Goal: Task Accomplishment & Management: Complete application form

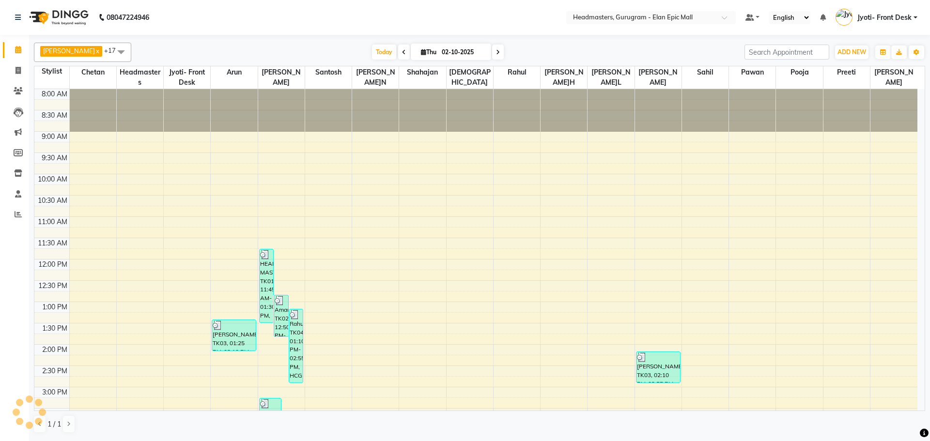
scroll to position [256, 0]
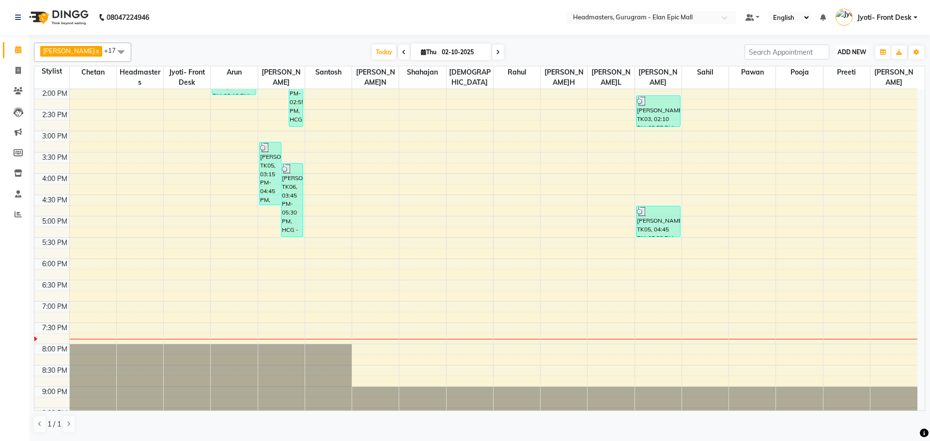
click at [864, 58] on button "ADD NEW Toggle Dropdown" at bounding box center [851, 53] width 33 height 14
click at [818, 83] on link "Add Invoice" at bounding box center [830, 83] width 77 height 13
select select "7499"
select select "service"
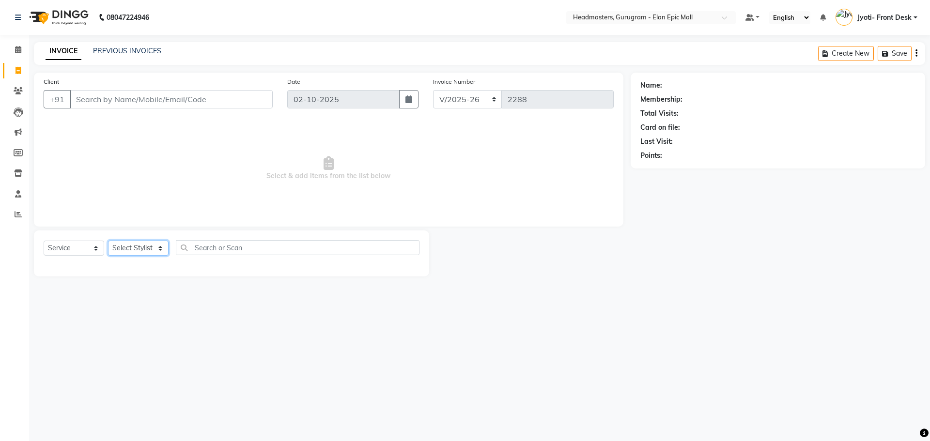
click at [148, 249] on select "Select Stylist" at bounding box center [138, 248] width 61 height 15
select select "76920"
click at [108, 241] on select "Select Stylist[PERSON_NAME][PERSON_NAME]n[PERSON_NAME]h Chetan Headmasters Isla…" at bounding box center [138, 248] width 61 height 15
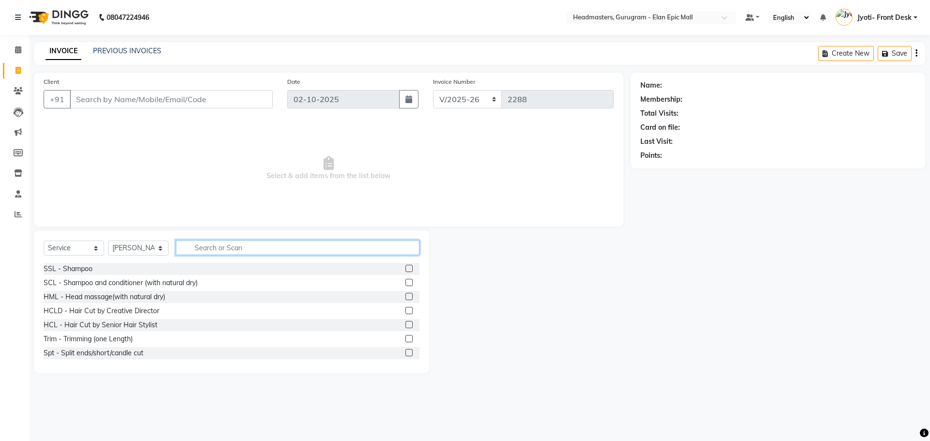
click at [228, 252] on input "text" at bounding box center [298, 247] width 244 height 15
type input "Hair cut"
click at [405, 310] on label at bounding box center [408, 310] width 7 height 7
click at [405, 310] on input "checkbox" at bounding box center [408, 311] width 6 height 6
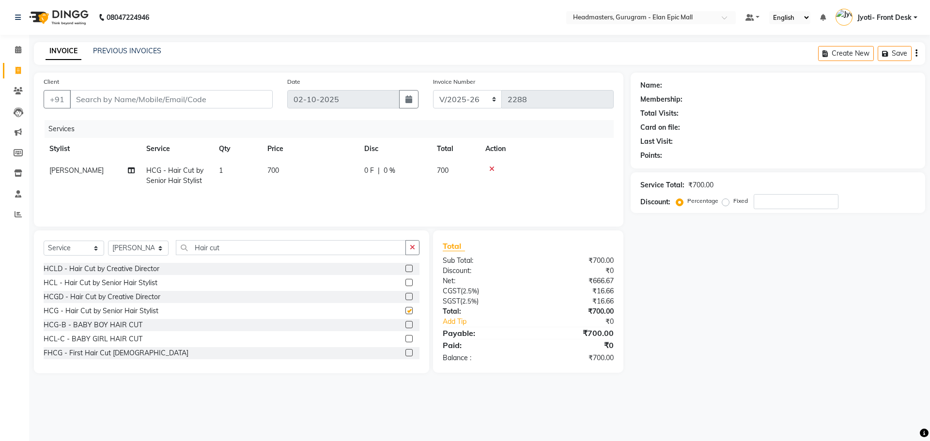
checkbox input "false"
click at [279, 176] on td "700" at bounding box center [310, 176] width 97 height 32
select select "76920"
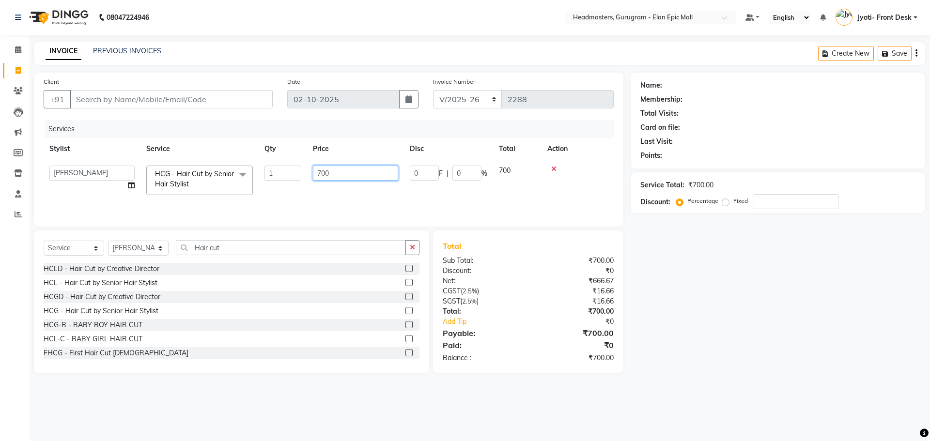
click at [323, 172] on input "700" at bounding box center [355, 173] width 85 height 15
type input "600"
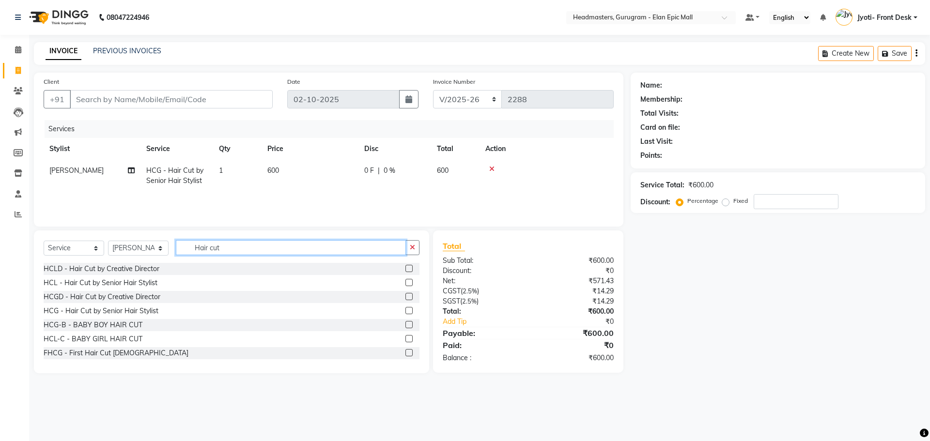
click at [245, 251] on input "Hair cut" at bounding box center [291, 247] width 230 height 15
type input "H"
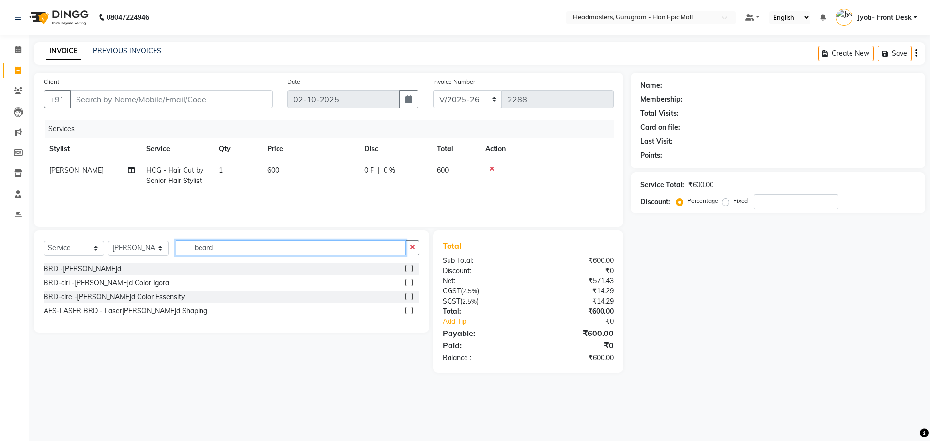
type input "beard"
click at [413, 268] on div at bounding box center [412, 269] width 14 height 12
click at [409, 268] on label at bounding box center [408, 268] width 7 height 7
click at [409, 268] on input "checkbox" at bounding box center [408, 269] width 6 height 6
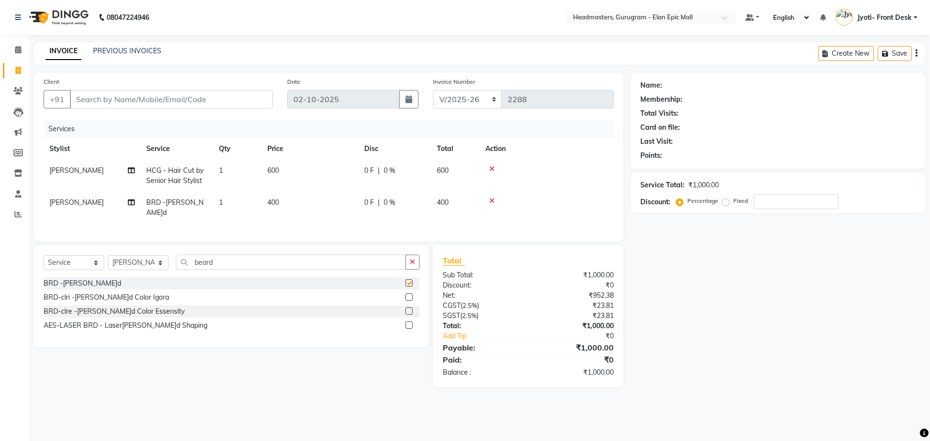
checkbox input "false"
click at [160, 104] on input "Client" at bounding box center [171, 99] width 203 height 18
type input "9"
type input "0"
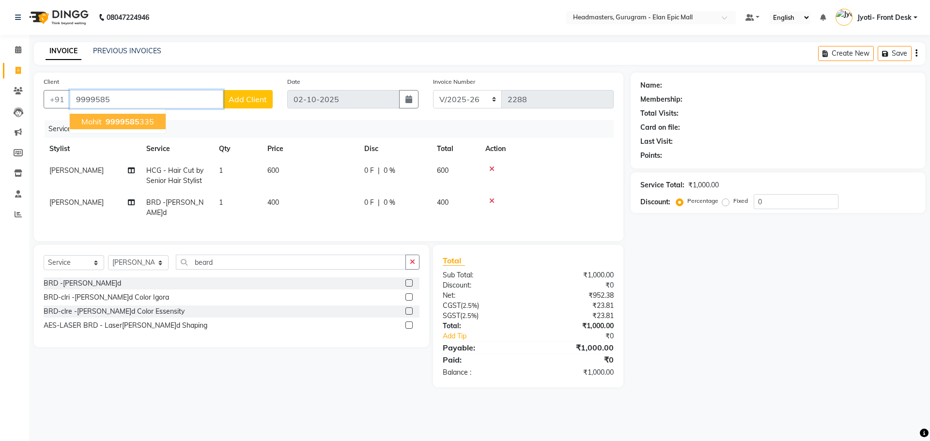
click at [91, 122] on span "Mohit" at bounding box center [91, 122] width 20 height 10
type input "9999585335"
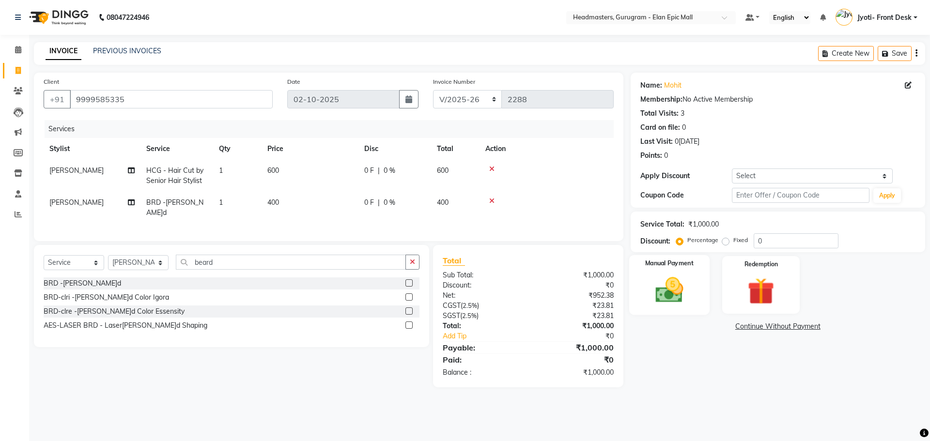
click at [692, 303] on img at bounding box center [669, 290] width 45 height 32
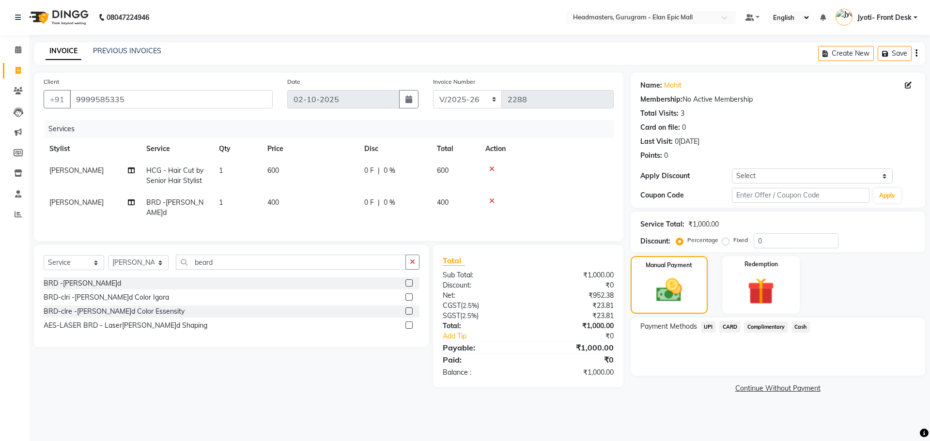
click at [727, 329] on span "CARD" at bounding box center [729, 327] width 21 height 11
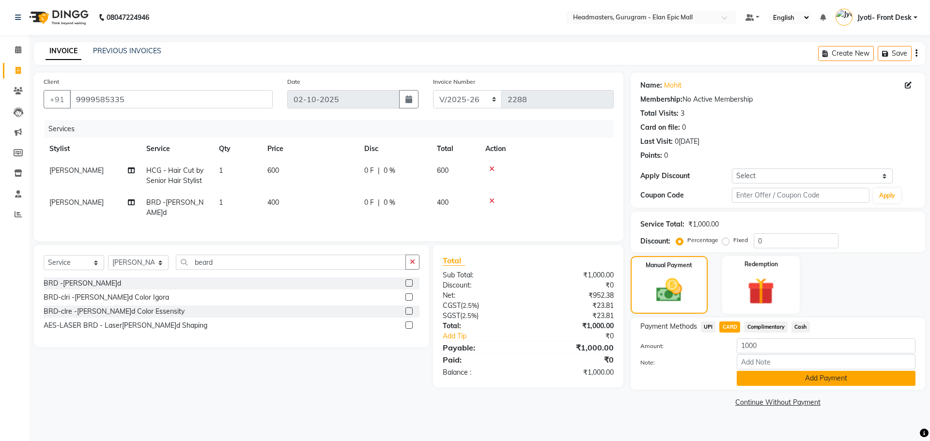
click at [760, 376] on button "Add Payment" at bounding box center [826, 378] width 179 height 15
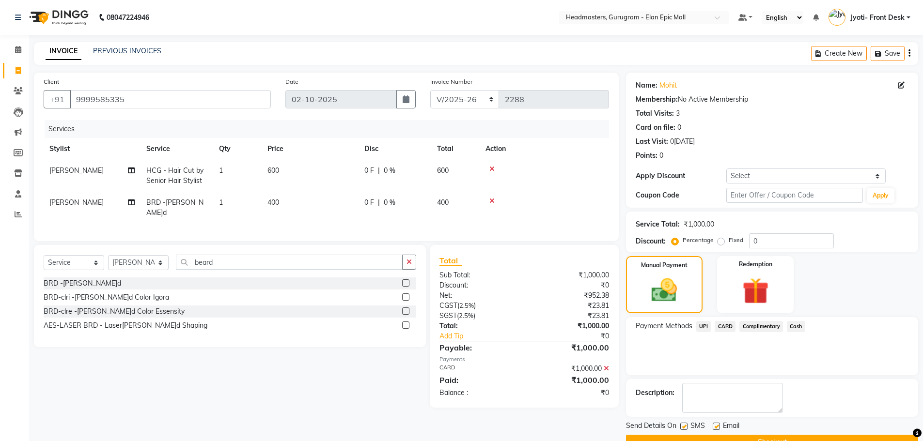
click at [754, 435] on button "Checkout" at bounding box center [772, 442] width 292 height 15
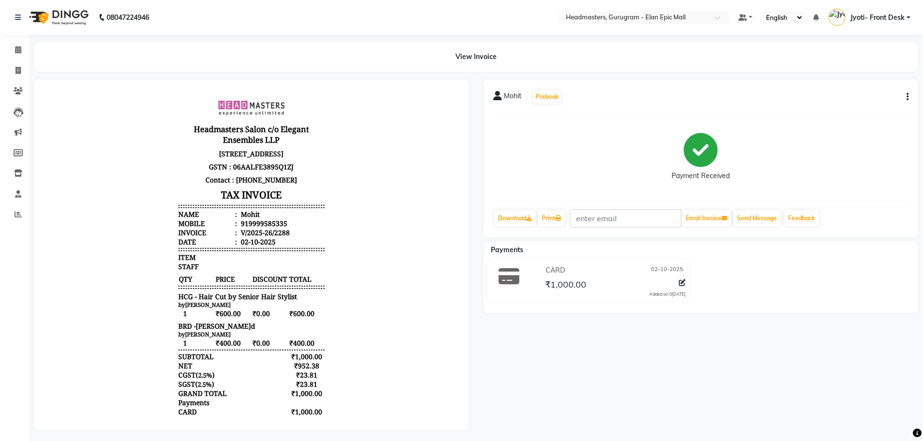
select select "service"
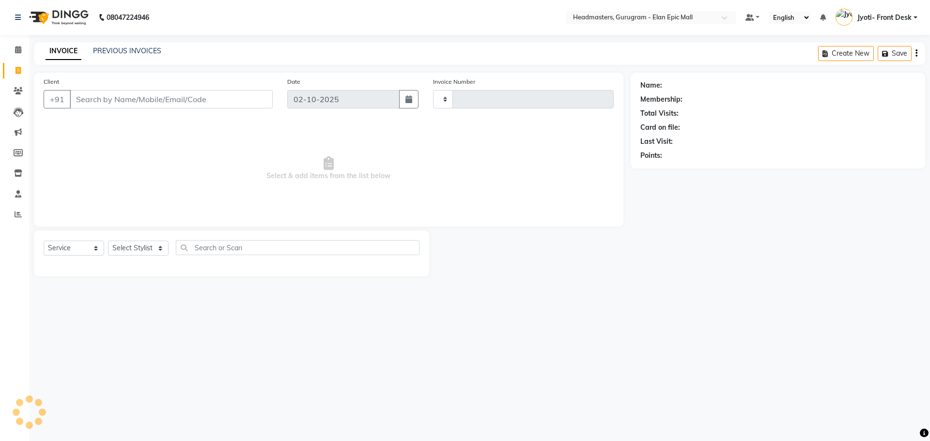
type input "2289"
select select "7499"
click at [127, 241] on select "Select Stylist[PERSON_NAME][PERSON_NAME]n[PERSON_NAME]h Chetan Headmasters Isla…" at bounding box center [138, 248] width 61 height 15
select select "88841"
click at [108, 241] on select "Select Stylist[PERSON_NAME][PERSON_NAME]n[PERSON_NAME]h Chetan Headmasters Isla…" at bounding box center [138, 248] width 61 height 15
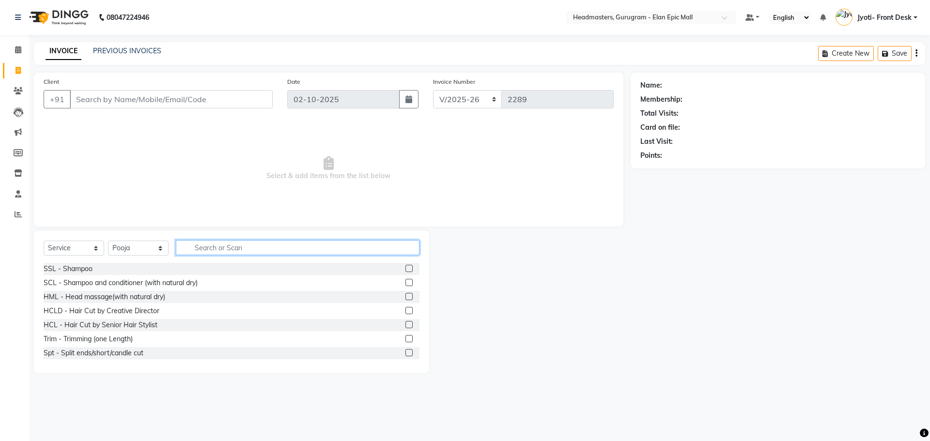
click at [241, 245] on input "text" at bounding box center [298, 247] width 244 height 15
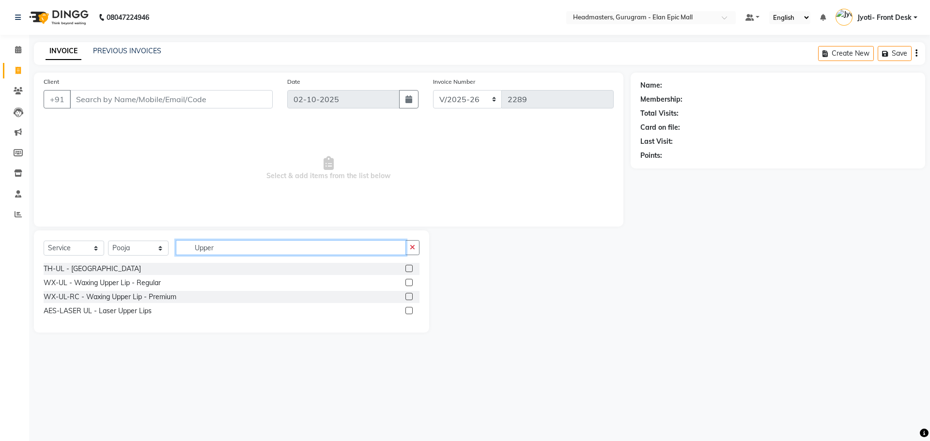
type input "Upper"
click at [410, 266] on label at bounding box center [408, 268] width 7 height 7
click at [410, 266] on input "checkbox" at bounding box center [408, 269] width 6 height 6
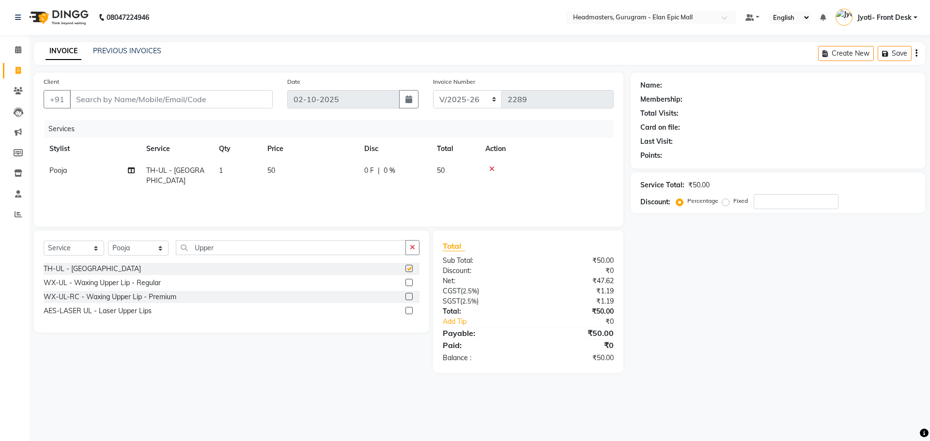
checkbox input "false"
click at [283, 251] on input "Upper" at bounding box center [291, 247] width 230 height 15
type input "U"
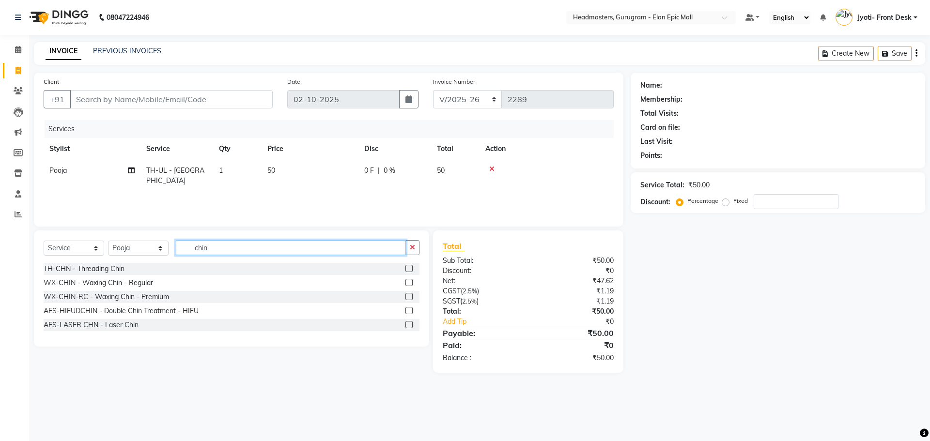
type input "chin"
click at [174, 175] on td "TH-UL - [GEOGRAPHIC_DATA]" at bounding box center [176, 176] width 73 height 32
select select "88841"
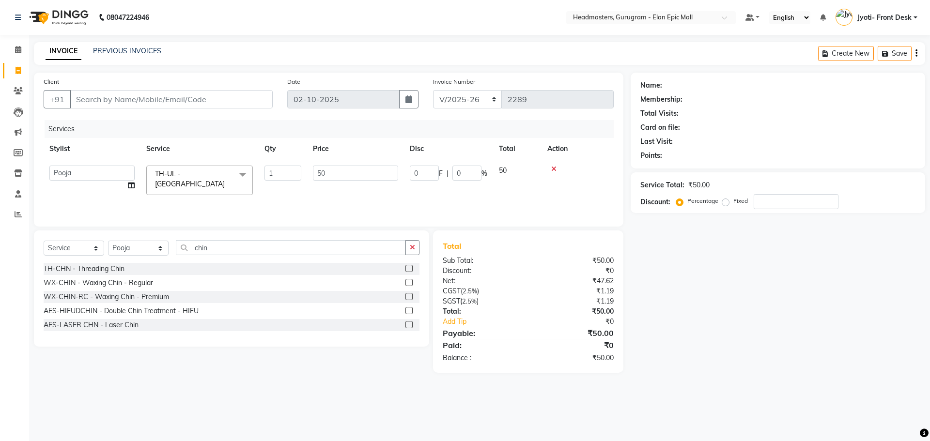
click at [174, 175] on span "TH-UL - [GEOGRAPHIC_DATA]" at bounding box center [190, 179] width 70 height 19
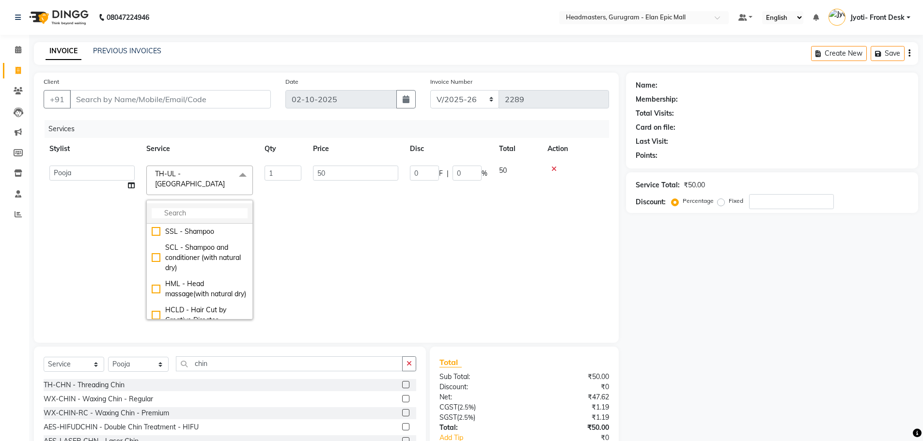
click at [191, 208] on input "multiselect-search" at bounding box center [200, 213] width 96 height 10
type input "upper"
click at [161, 253] on div "WX-UL - Waxing Upper Lip - Regular" at bounding box center [200, 263] width 96 height 20
checkbox input "false"
checkbox input "true"
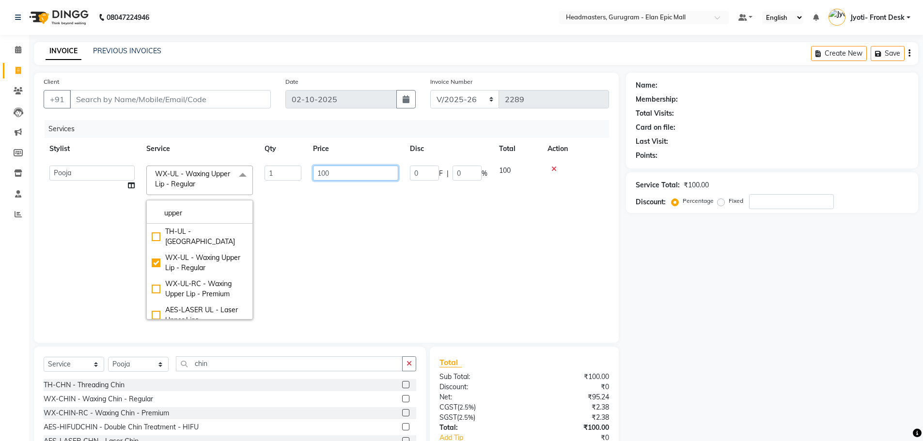
drag, startPoint x: 339, startPoint y: 170, endPoint x: 336, endPoint y: 176, distance: 6.9
click at [338, 170] on input "100" at bounding box center [355, 173] width 85 height 15
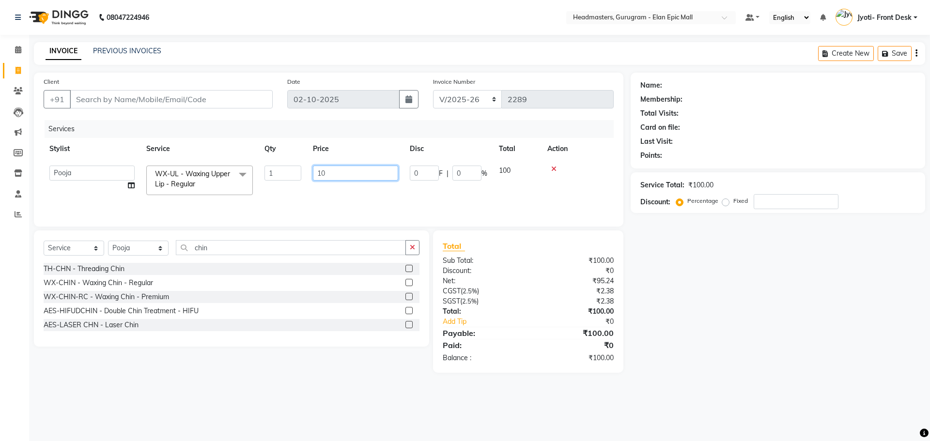
type input "1"
type input "200"
click at [219, 256] on div "Select Service Product Membership Package Voucher Prepaid Gift Card Select Styl…" at bounding box center [232, 251] width 376 height 23
click at [407, 298] on label at bounding box center [408, 296] width 7 height 7
click at [407, 298] on input "checkbox" at bounding box center [408, 297] width 6 height 6
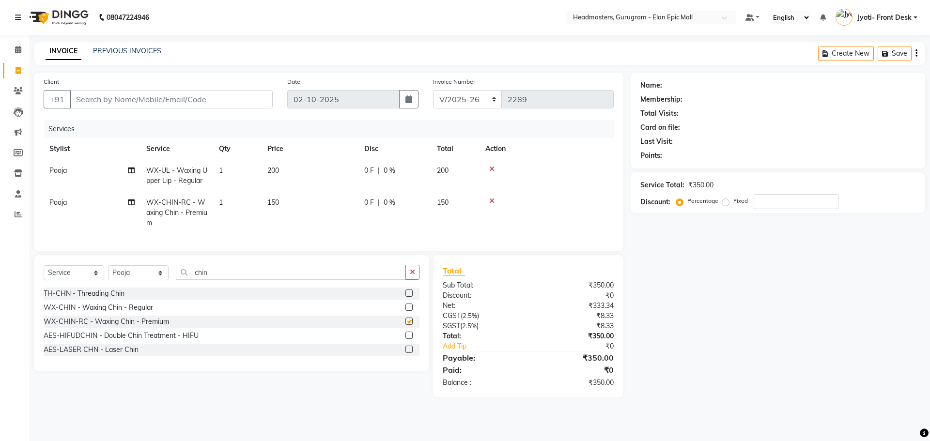
checkbox input "false"
click at [279, 196] on td "150" at bounding box center [310, 213] width 97 height 42
select select "88841"
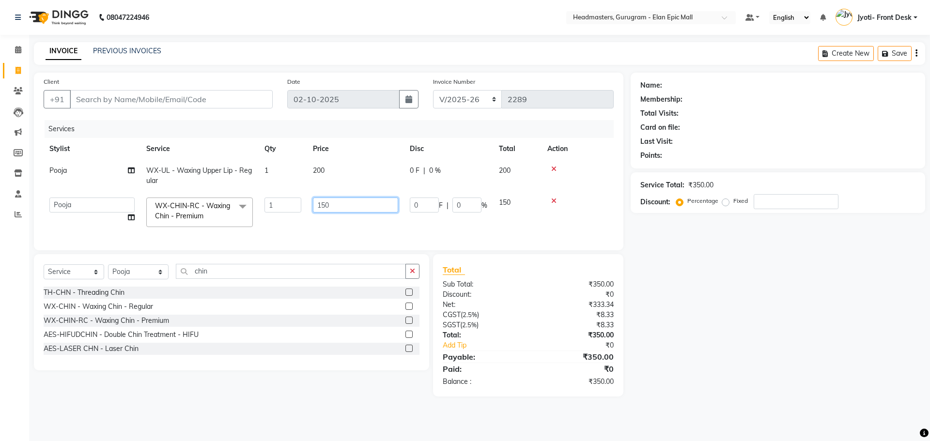
click at [332, 207] on input "150" at bounding box center [355, 205] width 85 height 15
type input "1"
type input "200"
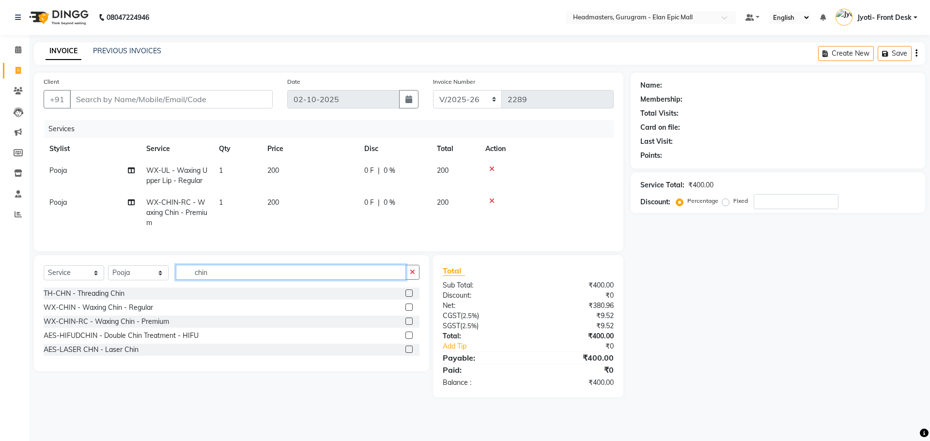
click at [234, 280] on input "chin" at bounding box center [291, 272] width 230 height 15
type input "c"
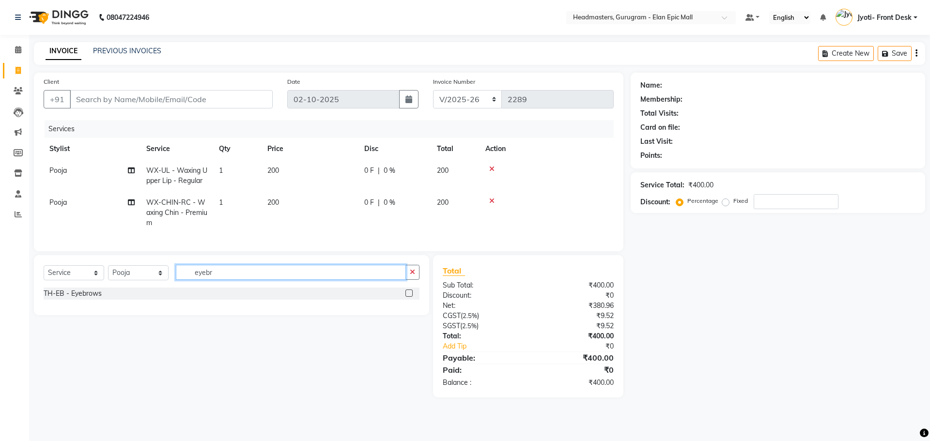
type input "eyebr"
click at [410, 297] on label at bounding box center [408, 293] width 7 height 7
click at [410, 297] on input "checkbox" at bounding box center [408, 294] width 6 height 6
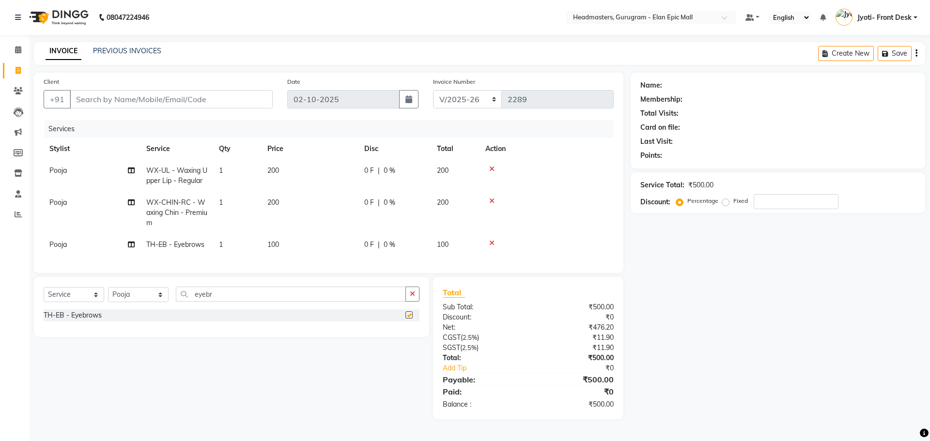
checkbox input "false"
click at [156, 296] on select "Select Stylist[PERSON_NAME][PERSON_NAME]n[PERSON_NAME]h Chetan Headmasters Isla…" at bounding box center [138, 294] width 61 height 15
drag, startPoint x: 261, startPoint y: 100, endPoint x: 254, endPoint y: 96, distance: 7.6
click at [256, 98] on input "Client" at bounding box center [171, 99] width 203 height 18
type input "9"
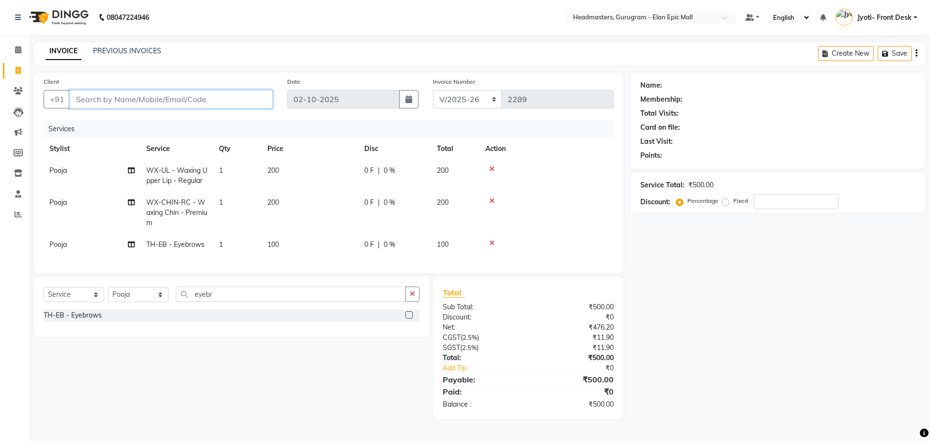
type input "0"
click at [113, 126] on button "minshu 981122 5669" at bounding box center [120, 122] width 101 height 16
type input "9811225669"
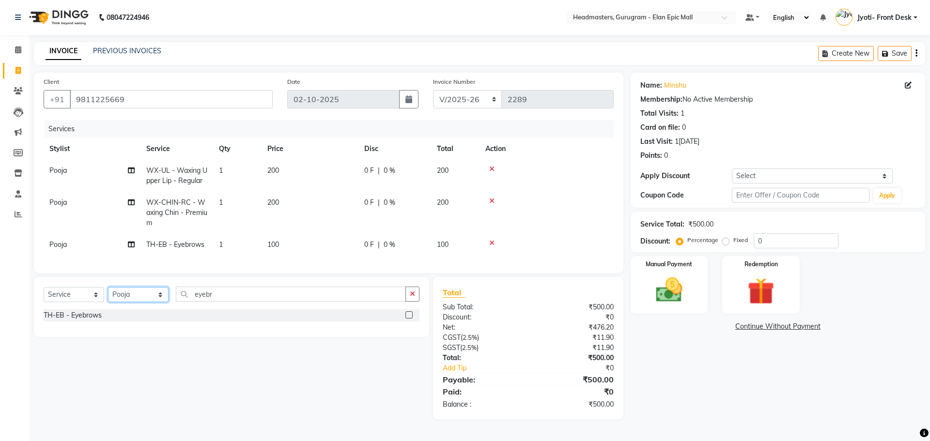
click at [133, 302] on select "Select Stylist[PERSON_NAME][PERSON_NAME]n[PERSON_NAME]h Chetan Headmasters Isla…" at bounding box center [138, 294] width 61 height 15
select select "87406"
click at [108, 295] on select "Select Stylist[PERSON_NAME][PERSON_NAME]n[PERSON_NAME]h Chetan Headmasters Isla…" at bounding box center [138, 294] width 61 height 15
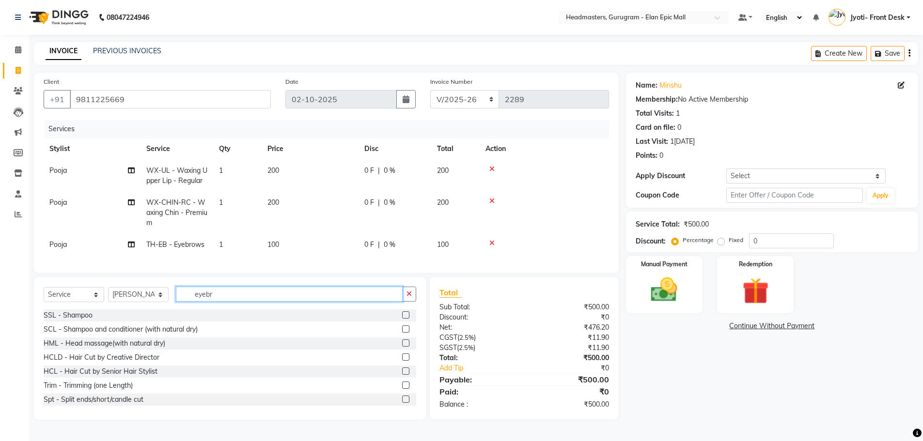
click at [249, 302] on input "eyebr" at bounding box center [289, 294] width 227 height 15
type input "e"
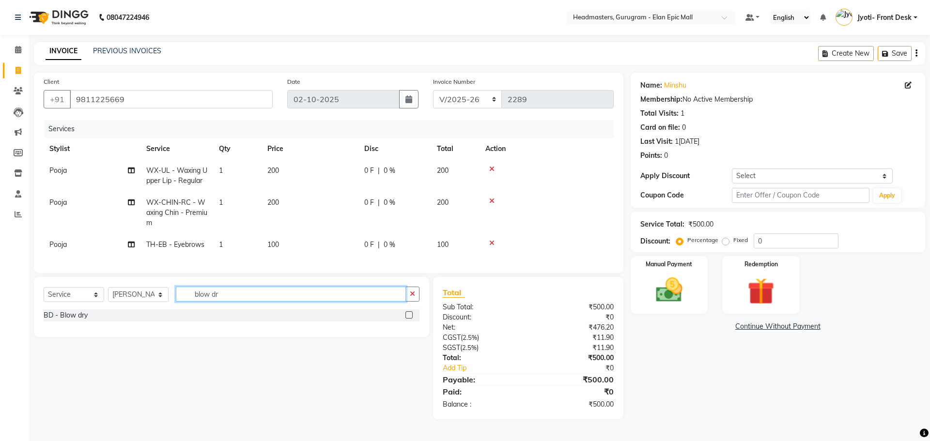
type input "blow dr"
click at [411, 319] on label at bounding box center [408, 314] width 7 height 7
click at [411, 319] on input "checkbox" at bounding box center [408, 315] width 6 height 6
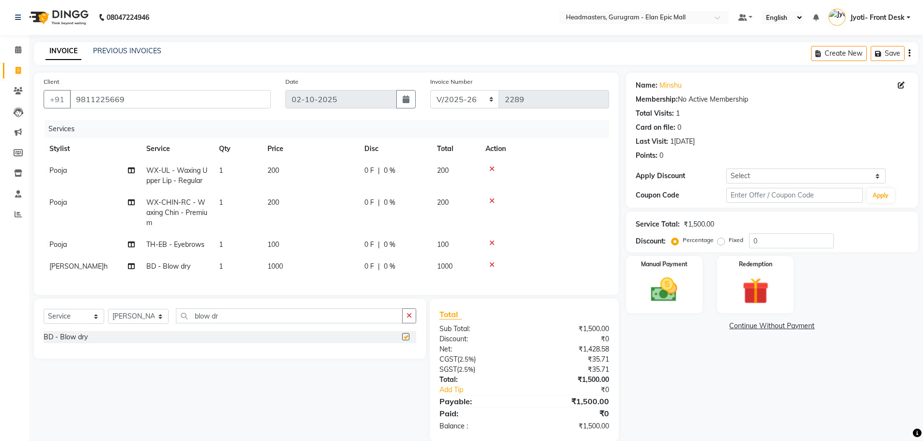
checkbox input "false"
drag, startPoint x: 267, startPoint y: 266, endPoint x: 315, endPoint y: 272, distance: 47.9
click at [276, 267] on span "1000" at bounding box center [275, 266] width 16 height 9
select select "87406"
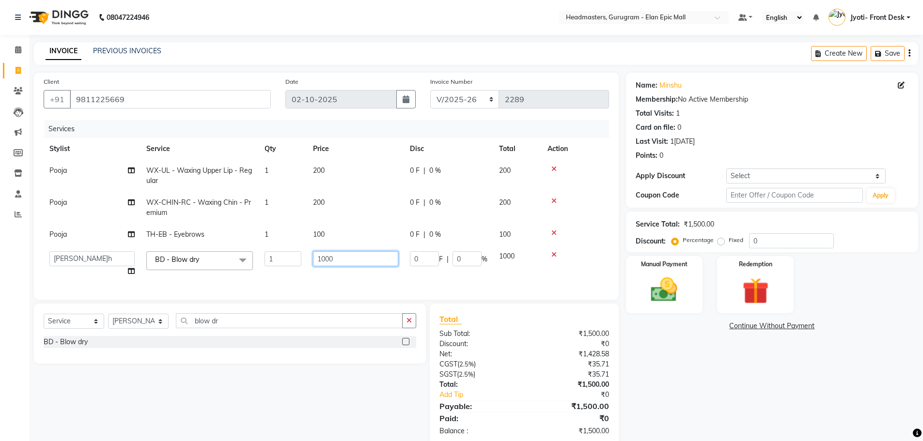
click at [325, 259] on input "1000" at bounding box center [355, 258] width 85 height 15
click at [331, 260] on input "7500" at bounding box center [355, 258] width 85 height 15
type input "750"
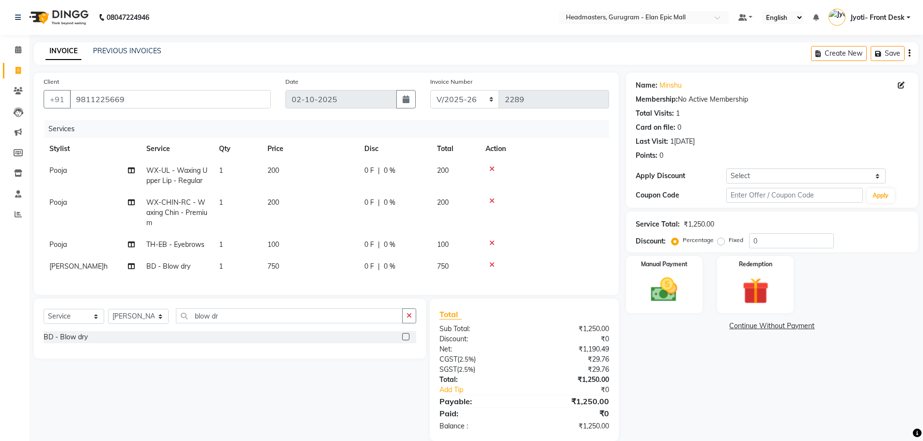
click at [705, 403] on div "Name: Minshu Membership: No Active Membership Total Visits: 1 Card on file: 0 L…" at bounding box center [775, 257] width 299 height 369
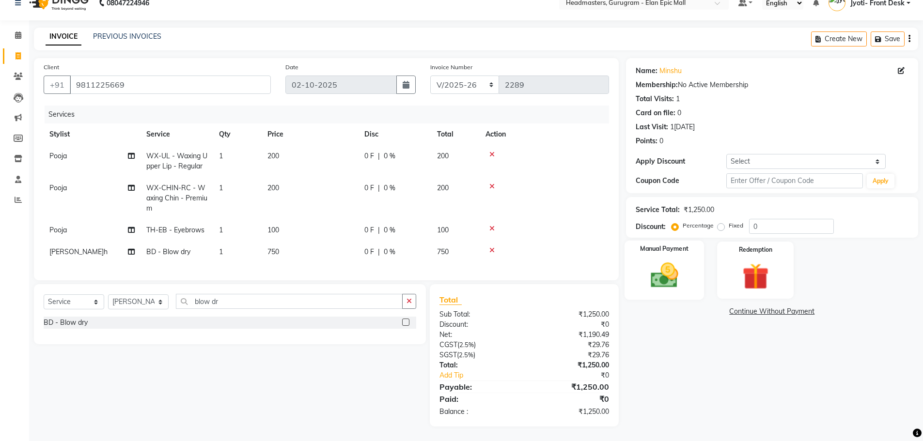
click at [673, 266] on img at bounding box center [664, 275] width 45 height 31
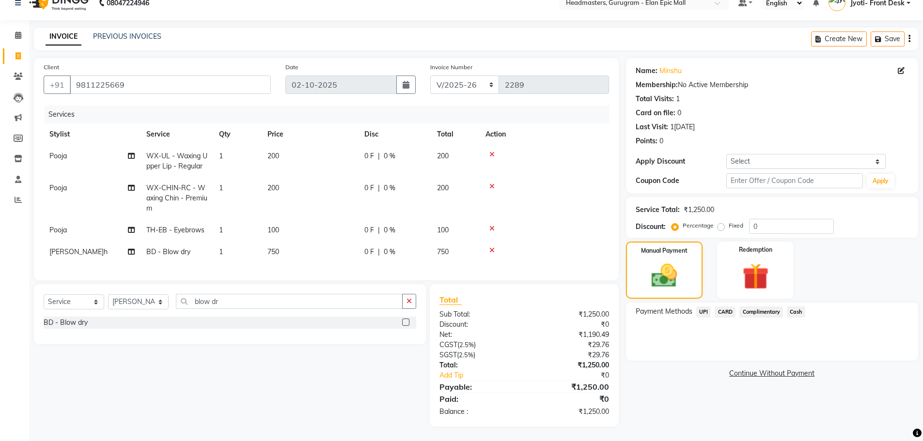
click at [707, 307] on span "UPI" at bounding box center [703, 312] width 15 height 11
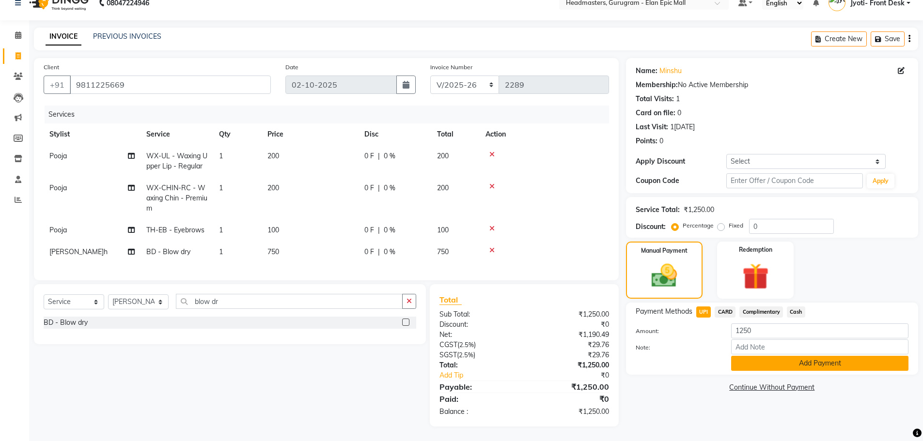
click at [782, 362] on button "Add Payment" at bounding box center [819, 363] width 177 height 15
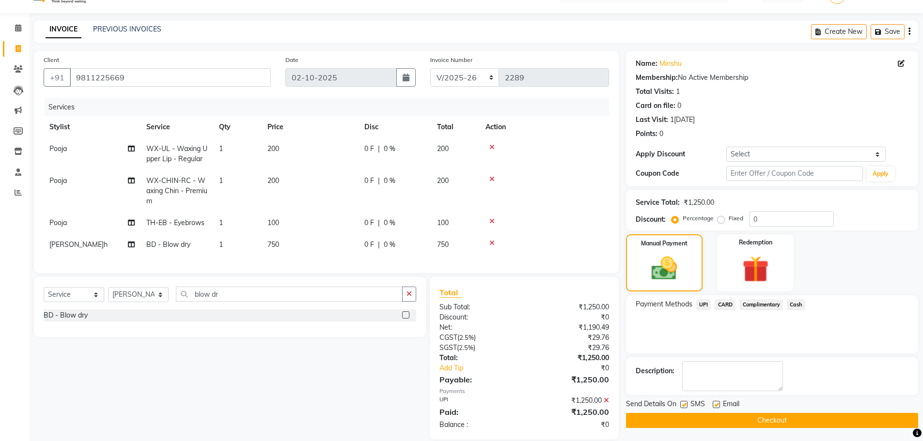
scroll to position [42, 0]
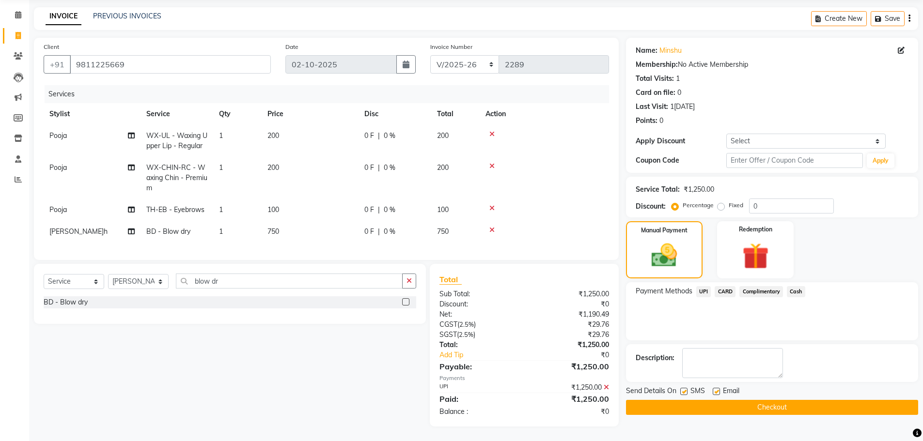
click at [758, 402] on button "Checkout" at bounding box center [772, 407] width 292 height 15
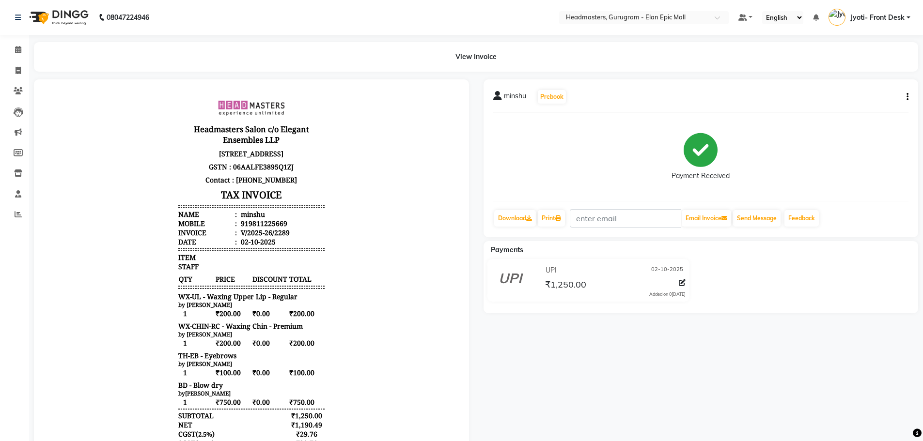
select select "7499"
select select "service"
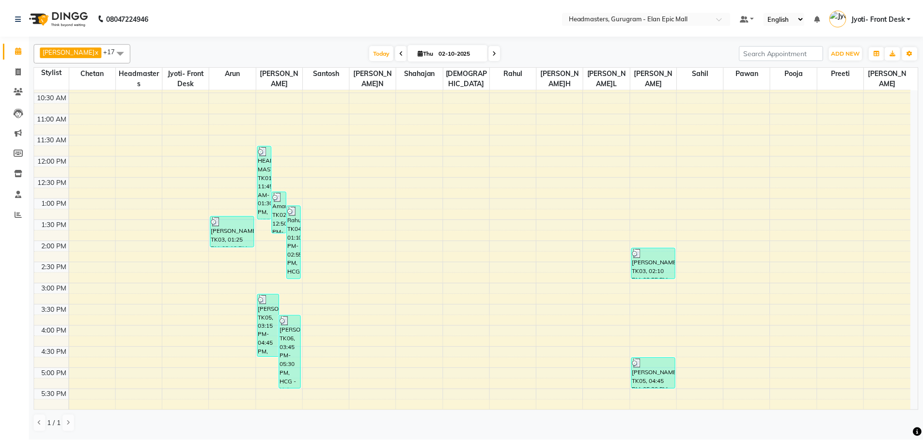
scroll to position [97, 0]
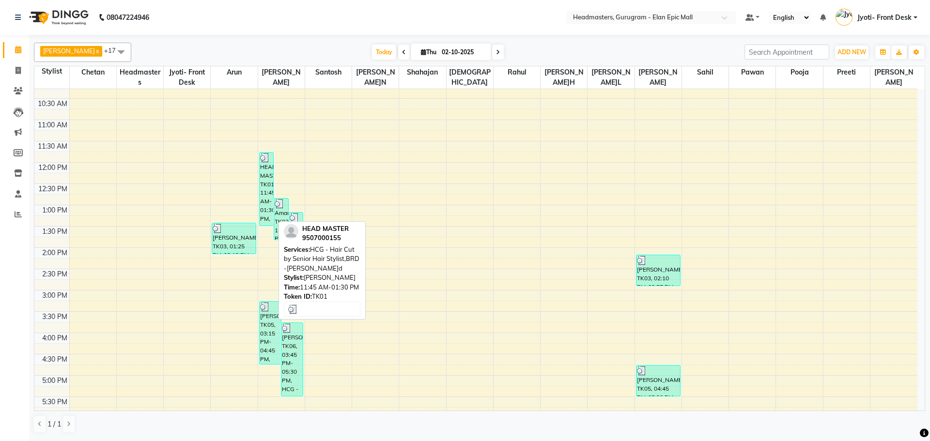
click at [269, 192] on div "HEAD MASTER, TK01, 11:45 AM-01:30 PM, HCG - Hair Cut by Senior Hair Stylist,BRD…" at bounding box center [267, 189] width 14 height 73
select select "3"
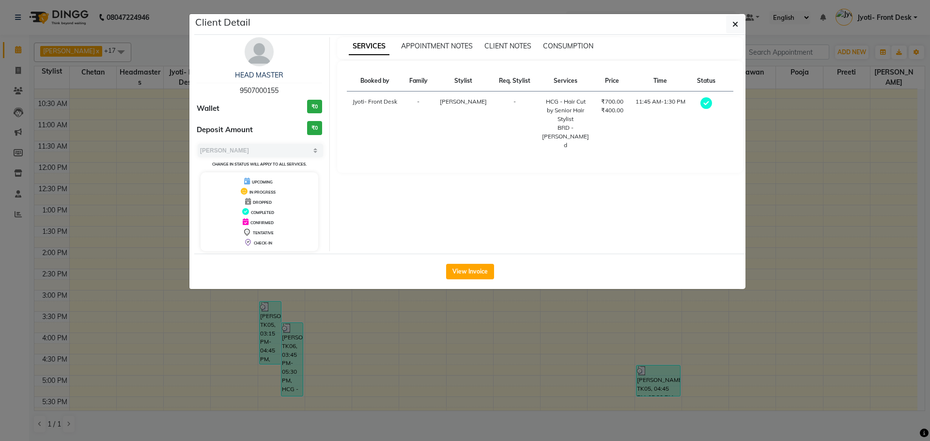
click at [467, 284] on div "View Invoice" at bounding box center [469, 271] width 551 height 35
drag, startPoint x: 476, startPoint y: 275, endPoint x: 501, endPoint y: 273, distance: 25.3
click at [478, 274] on button "View Invoice" at bounding box center [470, 272] width 48 height 16
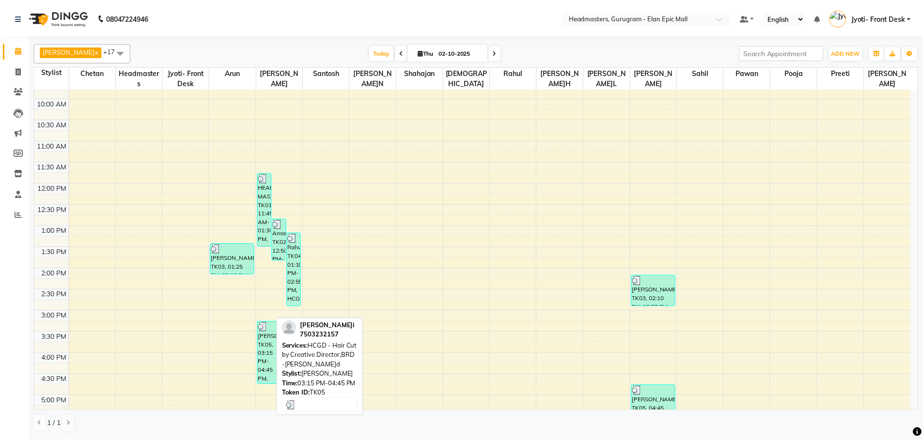
scroll to position [145, 0]
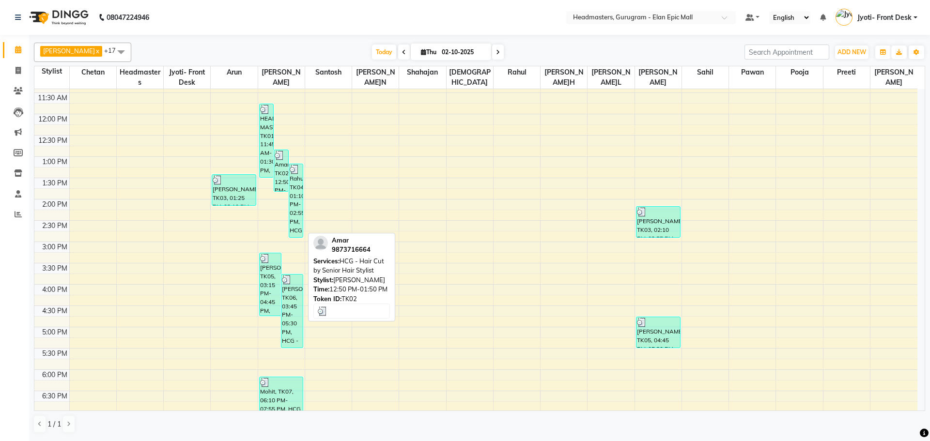
click at [286, 168] on div "Amar, TK02, 12:50 PM-01:50 PM, HCG - Hair Cut by Senior Hair Stylist" at bounding box center [281, 170] width 14 height 41
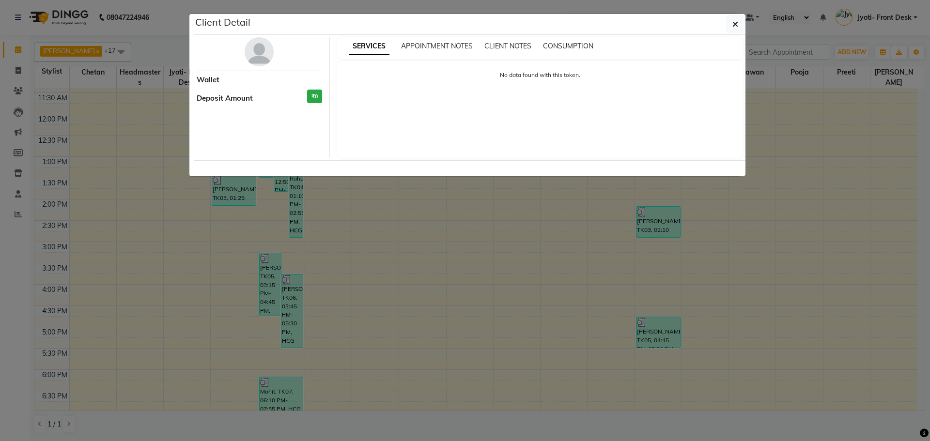
select select "3"
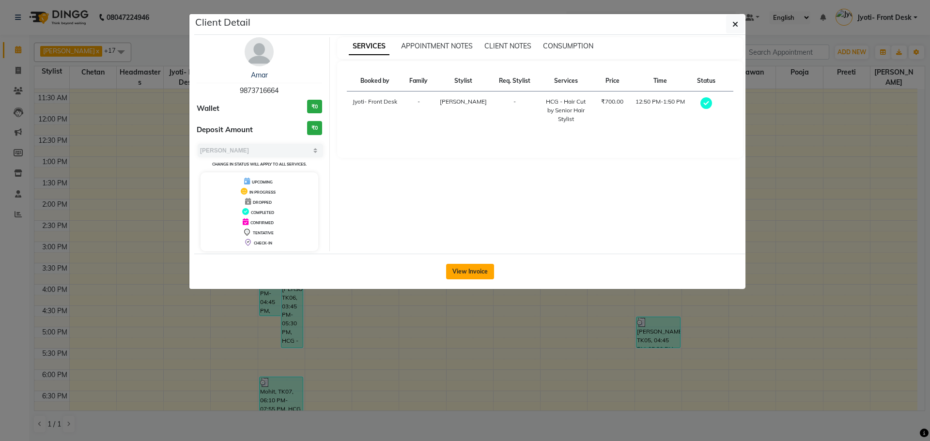
click at [464, 270] on button "View Invoice" at bounding box center [470, 272] width 48 height 16
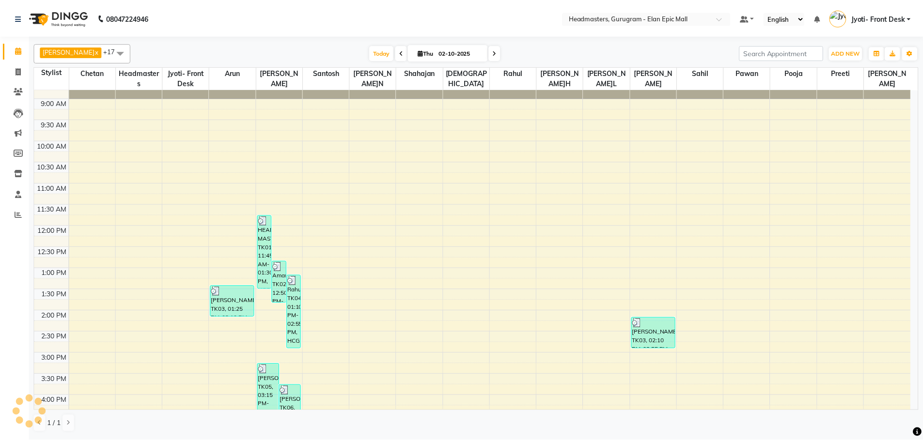
scroll to position [194, 0]
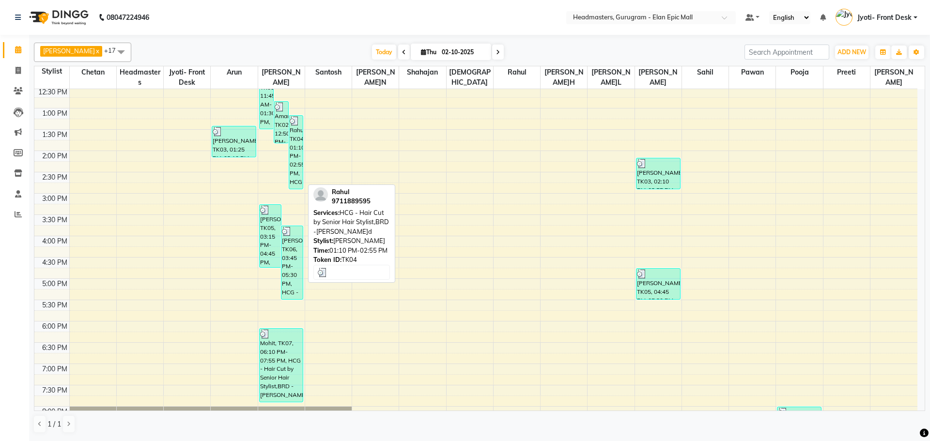
click at [295, 164] on div "Rahul, TK04, 01:10 PM-02:55 PM, HCG - Hair Cut by Senior Hair Stylist,BRD -[PER…" at bounding box center [296, 152] width 14 height 73
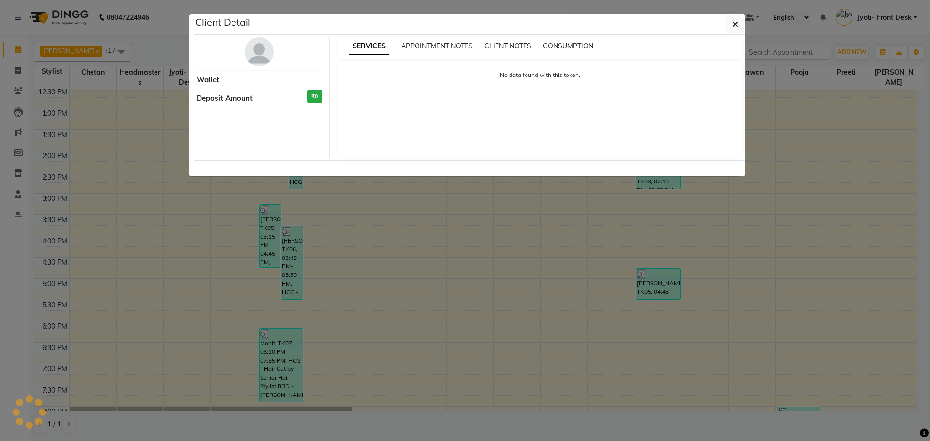
select select "3"
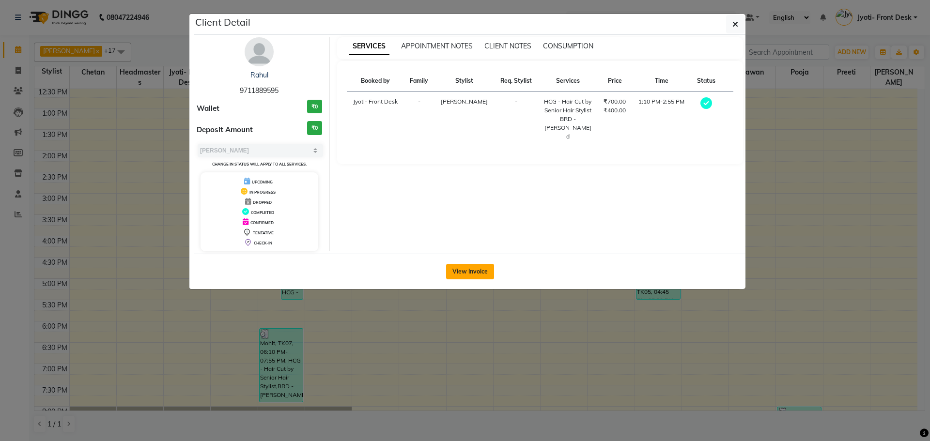
click at [465, 276] on button "View Invoice" at bounding box center [470, 272] width 48 height 16
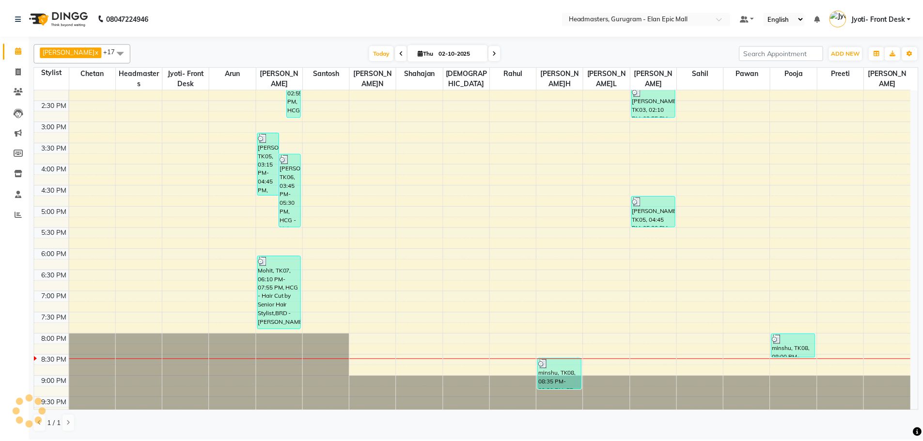
scroll to position [275, 0]
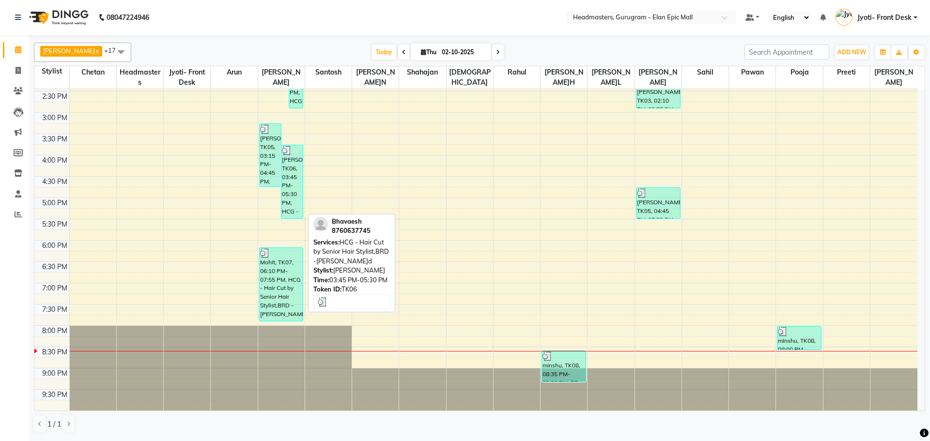
click at [285, 186] on div "[PERSON_NAME], TK06, 03:45 PM-05:30 PM, HCG - Hair Cut by Senior Hair Stylist,B…" at bounding box center [291, 181] width 21 height 73
select select "3"
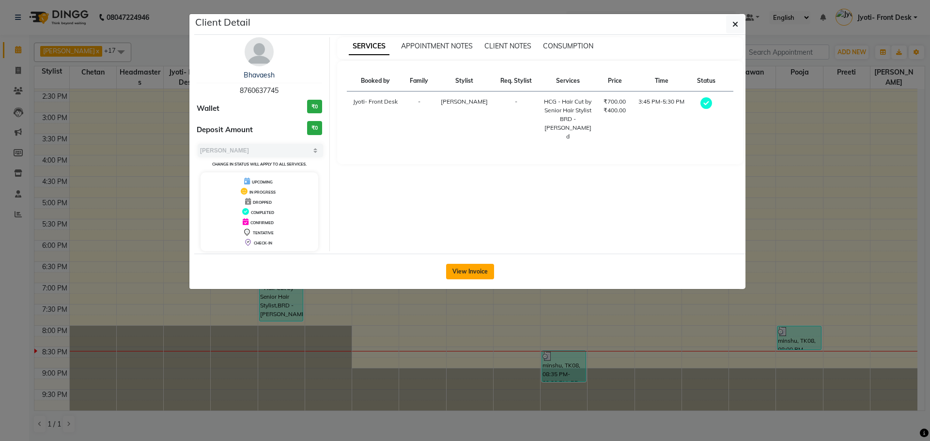
click at [477, 272] on button "View Invoice" at bounding box center [470, 272] width 48 height 16
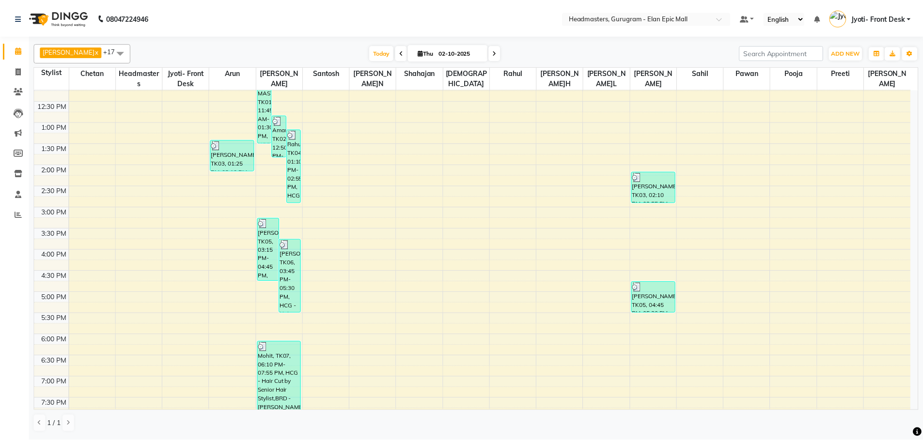
scroll to position [178, 0]
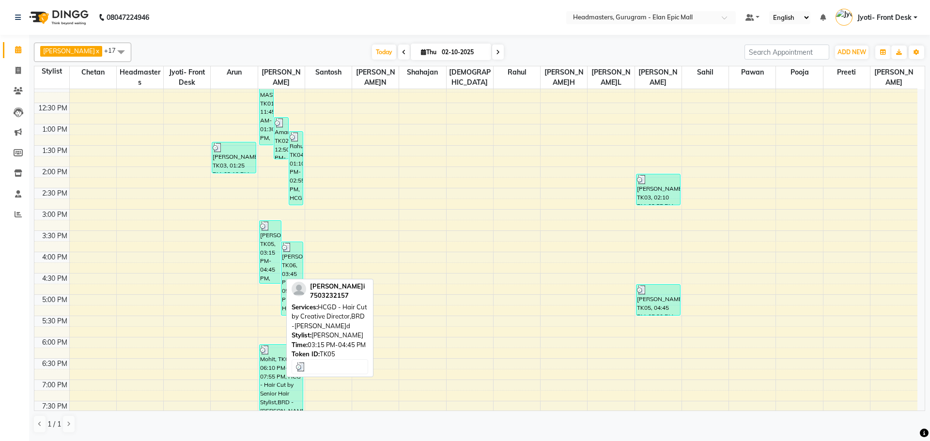
click at [268, 262] on div "[PERSON_NAME]i, TK05, 03:15 PM-04:45 PM, HCGD - Hair Cut by Creative Director,B…" at bounding box center [270, 252] width 21 height 62
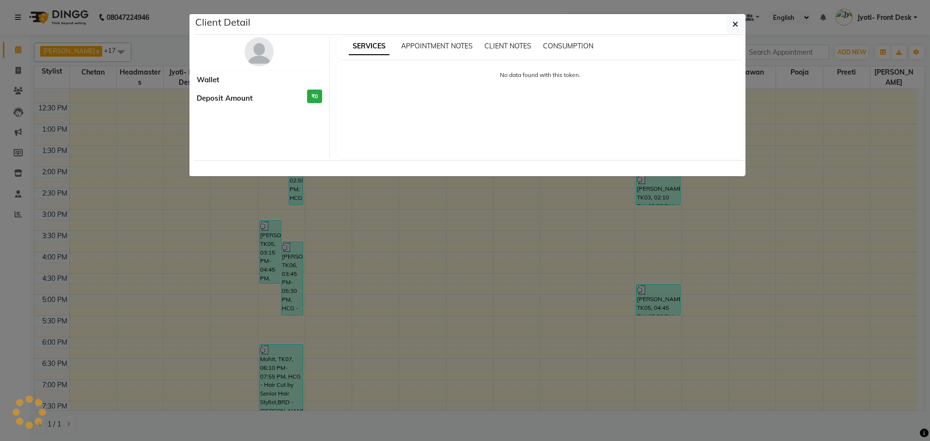
select select "3"
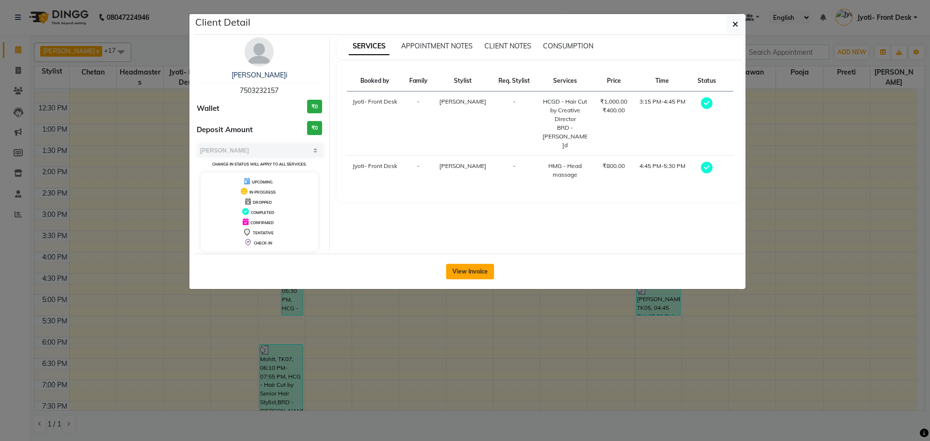
click at [487, 264] on button "View Invoice" at bounding box center [470, 272] width 48 height 16
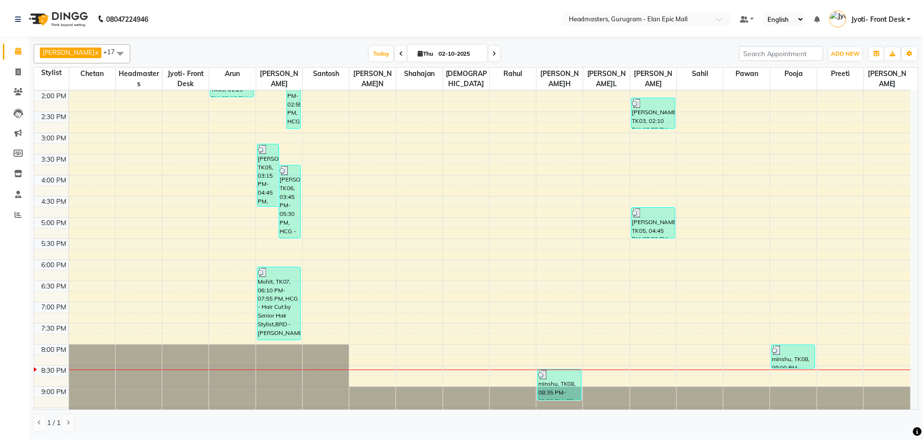
scroll to position [275, 0]
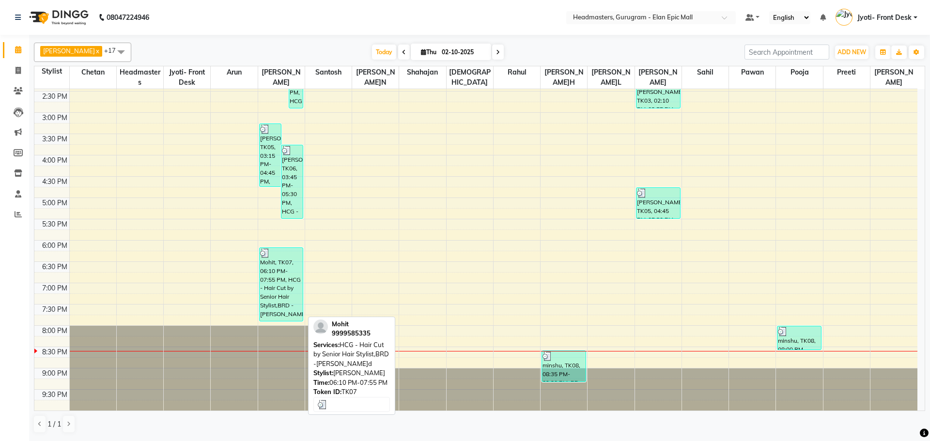
click at [280, 292] on div "Mohit, TK07, 06:10 PM-07:55 PM, HCG - Hair Cut by Senior Hair Stylist,BRD -[PER…" at bounding box center [282, 284] width 44 height 73
select select "3"
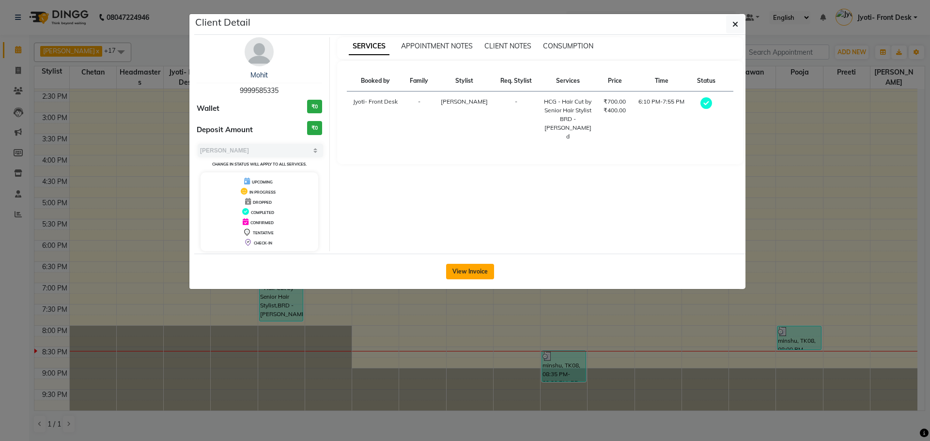
click at [475, 268] on button "View Invoice" at bounding box center [470, 272] width 48 height 16
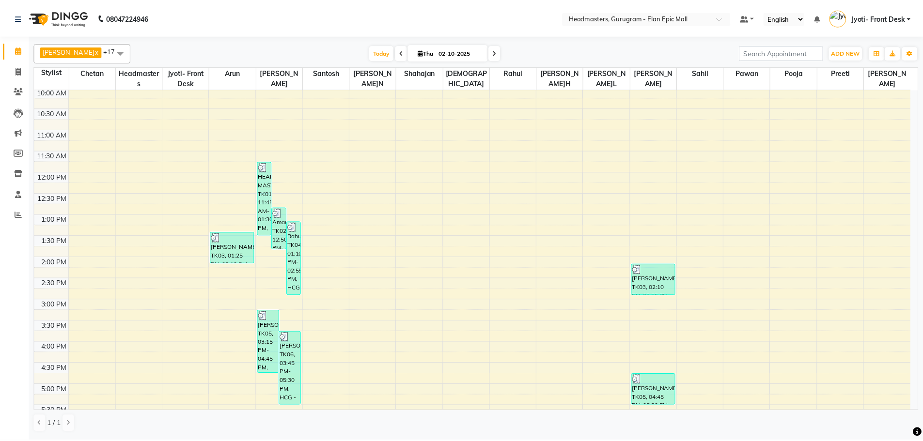
scroll to position [97, 0]
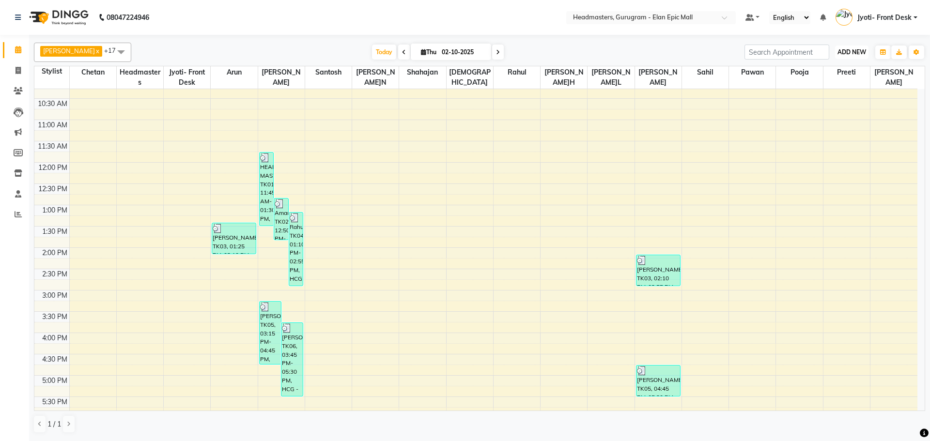
click at [860, 53] on span "ADD NEW" at bounding box center [852, 51] width 29 height 7
click at [839, 86] on link "Add Invoice" at bounding box center [830, 83] width 77 height 13
select select "7499"
select select "service"
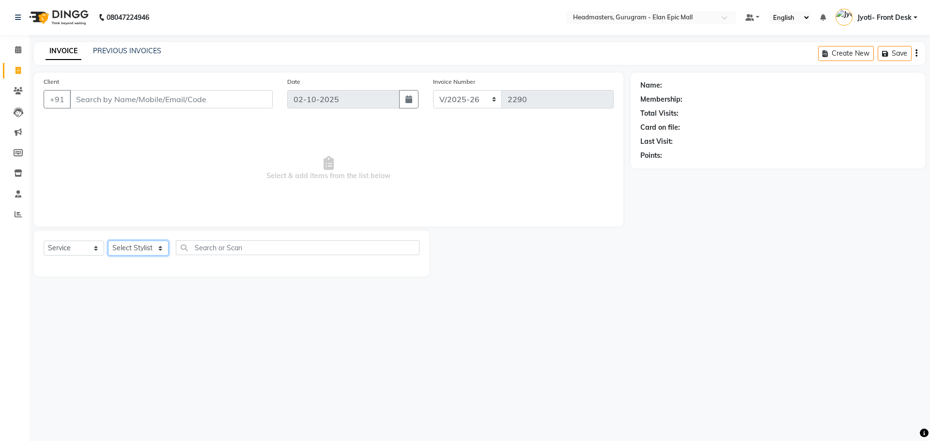
click at [140, 244] on select "Select Stylist[PERSON_NAME][PERSON_NAME]n[PERSON_NAME]h Chetan Headmasters Isla…" at bounding box center [138, 248] width 61 height 15
select select "66799"
click at [108, 241] on select "Select Stylist[PERSON_NAME][PERSON_NAME]n[PERSON_NAME]h Chetan Headmasters Isla…" at bounding box center [138, 248] width 61 height 15
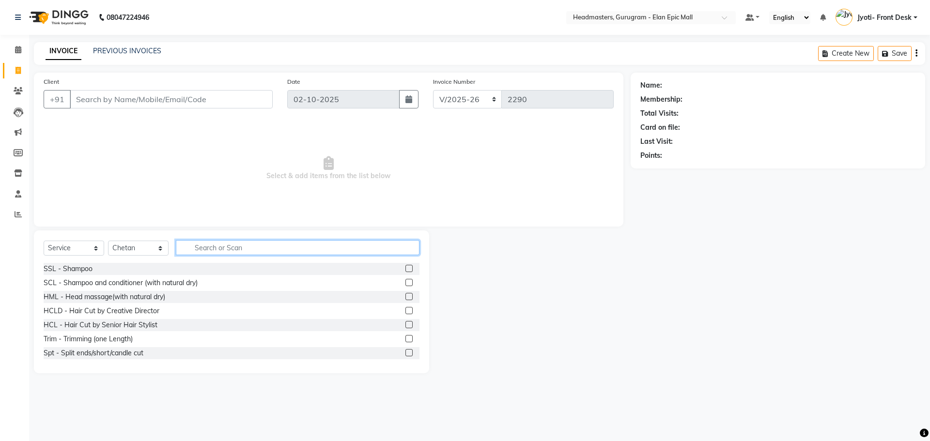
click at [217, 250] on input "text" at bounding box center [298, 247] width 244 height 15
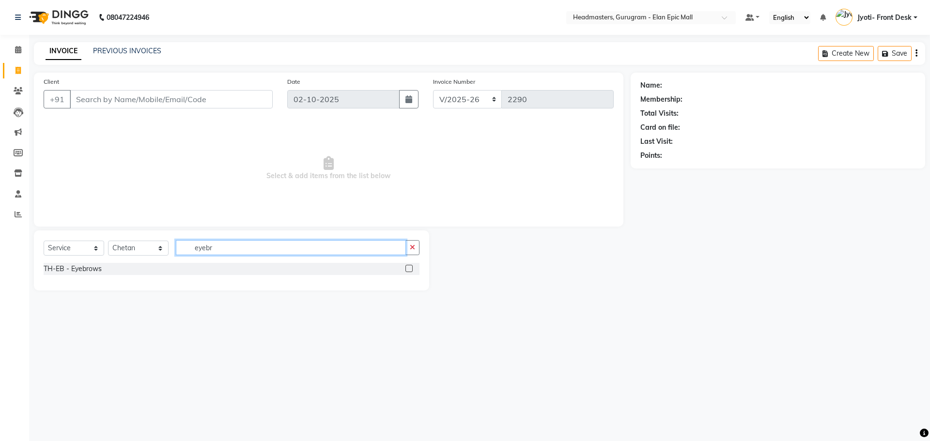
type input "eyebr"
click at [407, 270] on label at bounding box center [408, 268] width 7 height 7
click at [407, 270] on input "checkbox" at bounding box center [408, 269] width 6 height 6
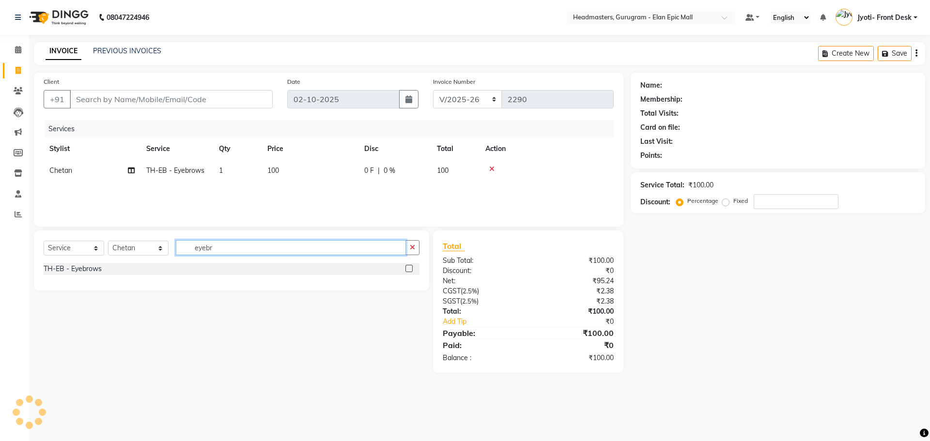
checkbox input "false"
click at [246, 249] on input "eyebr" at bounding box center [291, 247] width 230 height 15
type input "e"
type input "Blo"
click at [409, 267] on label at bounding box center [408, 268] width 7 height 7
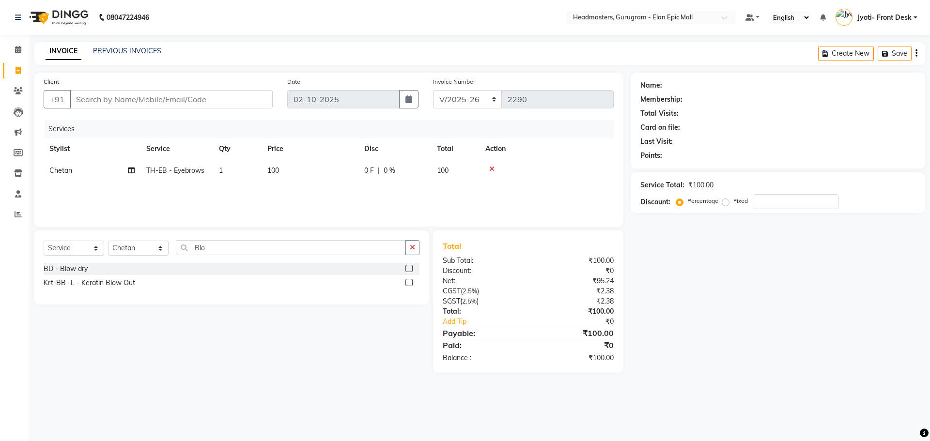
click at [409, 267] on input "checkbox" at bounding box center [408, 269] width 6 height 6
checkbox input "false"
click at [287, 193] on td "1000" at bounding box center [310, 193] width 97 height 22
select select "66799"
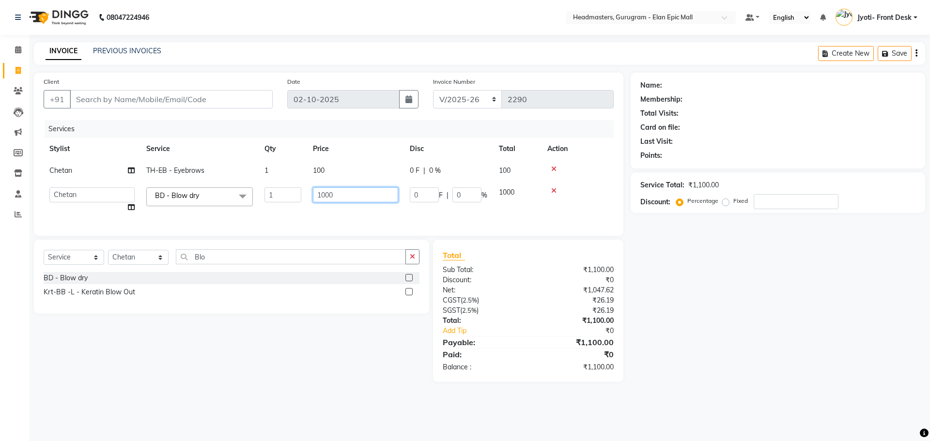
click at [328, 193] on input "1000" at bounding box center [355, 194] width 85 height 15
type input "0"
click at [328, 193] on input "0" at bounding box center [355, 194] width 85 height 15
type input "375"
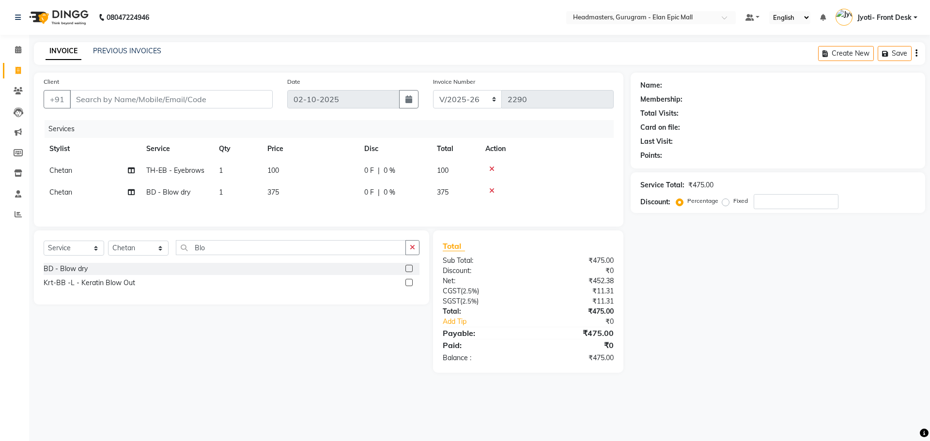
click at [82, 194] on td "Chetan" at bounding box center [92, 193] width 97 height 22
select select "66799"
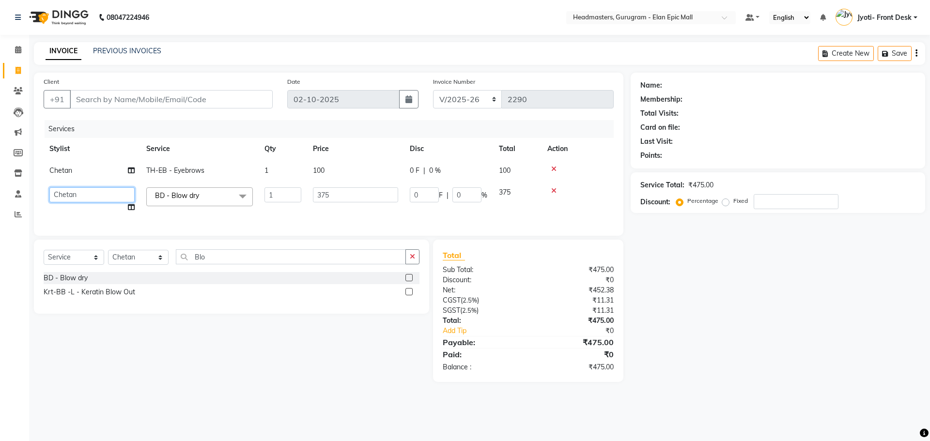
click at [68, 191] on select "[PERSON_NAME]l [PERSON_NAME]n [PERSON_NAME]h Chetan Headmasters [DEMOGRAPHIC_DA…" at bounding box center [91, 194] width 85 height 15
select select "87406"
click at [242, 264] on input "Blo" at bounding box center [291, 256] width 230 height 15
type input "B"
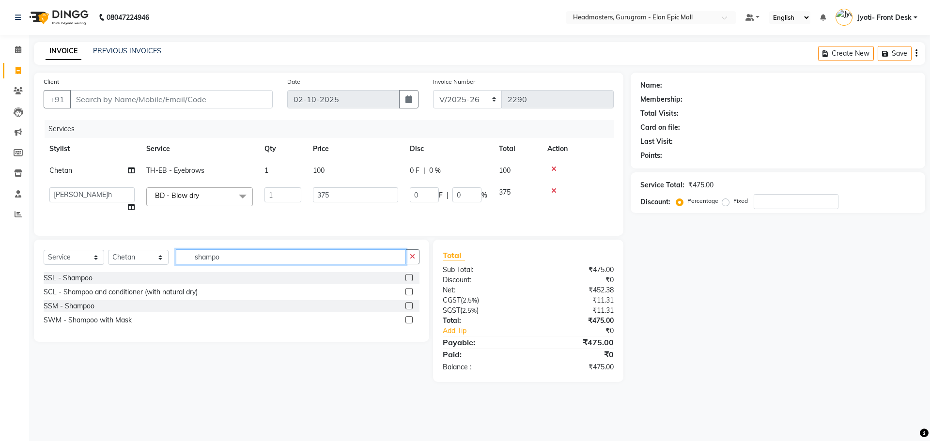
type input "shampo"
drag, startPoint x: 408, startPoint y: 284, endPoint x: 400, endPoint y: 284, distance: 8.7
click at [403, 284] on div "SSL - Shampoo" at bounding box center [232, 278] width 376 height 12
click at [413, 281] on label at bounding box center [408, 277] width 7 height 7
click at [412, 281] on input "checkbox" at bounding box center [408, 278] width 6 height 6
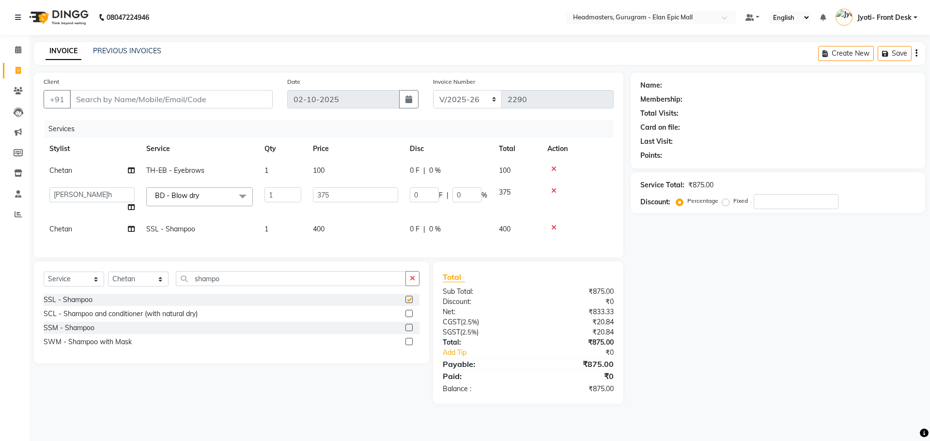
checkbox input "false"
click at [87, 228] on td "Chetan" at bounding box center [92, 229] width 97 height 22
select select "66799"
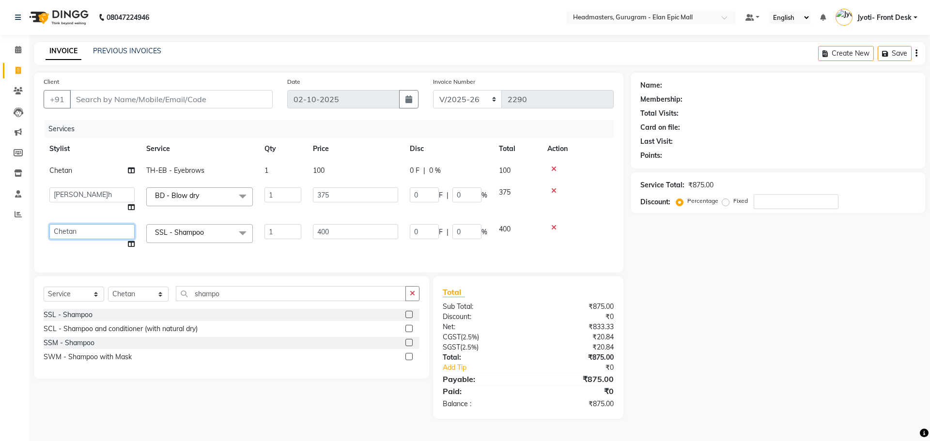
click at [86, 228] on select "[PERSON_NAME]l [PERSON_NAME]n [PERSON_NAME]h Chetan Headmasters [DEMOGRAPHIC_DA…" at bounding box center [91, 231] width 85 height 15
select select "74678"
click at [335, 225] on input "400" at bounding box center [355, 231] width 85 height 15
type input "4"
type input "375"
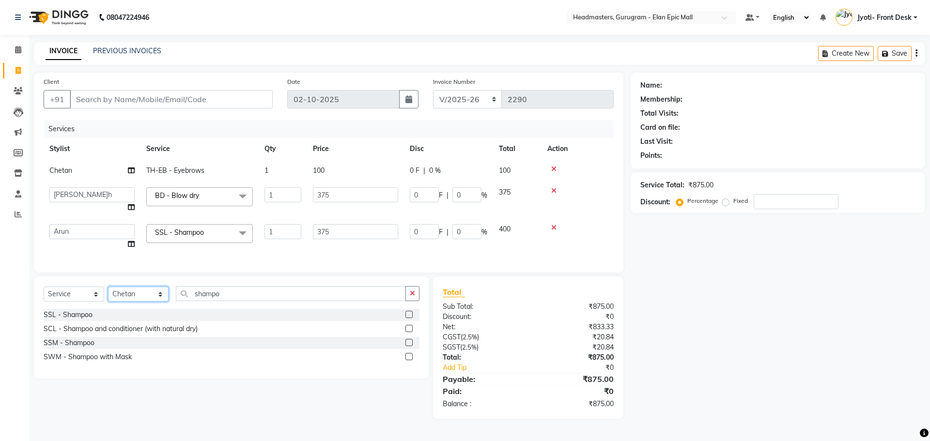
click at [143, 295] on div "Select Service Product Membership Package Voucher Prepaid Gift Card Select Styl…" at bounding box center [232, 297] width 376 height 23
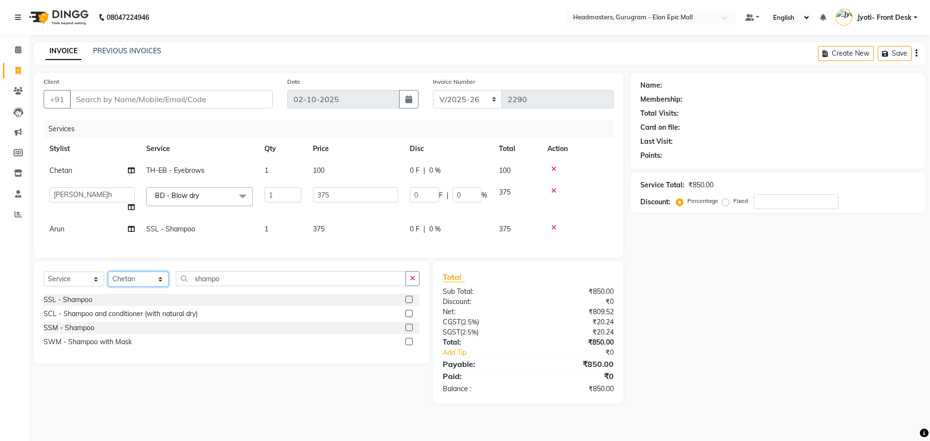
select select "76920"
click at [108, 279] on select "Select Stylist[PERSON_NAME][PERSON_NAME]n[PERSON_NAME]h Chetan Headmasters Isla…" at bounding box center [138, 279] width 61 height 15
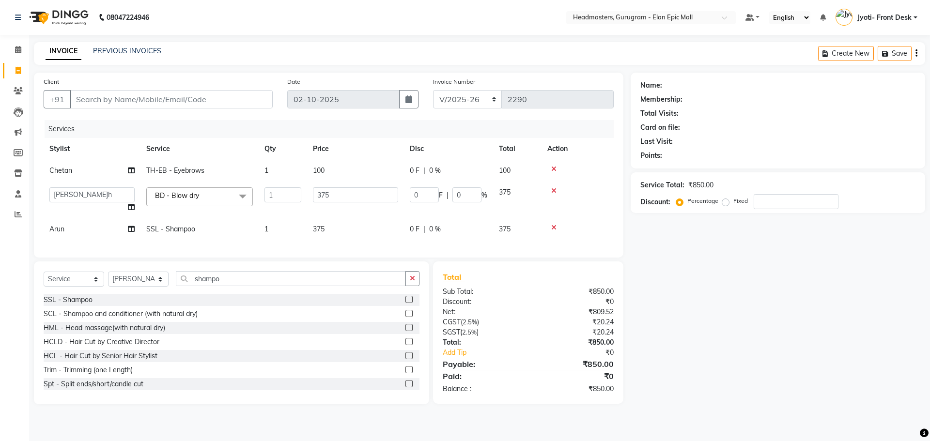
click at [263, 278] on div "Select Service Product Membership Package Voucher Prepaid Gift Card Select Styl…" at bounding box center [231, 333] width 395 height 143
click at [260, 286] on input "shampo" at bounding box center [291, 278] width 230 height 15
click at [231, 285] on input "shampo" at bounding box center [291, 278] width 230 height 15
type input "s"
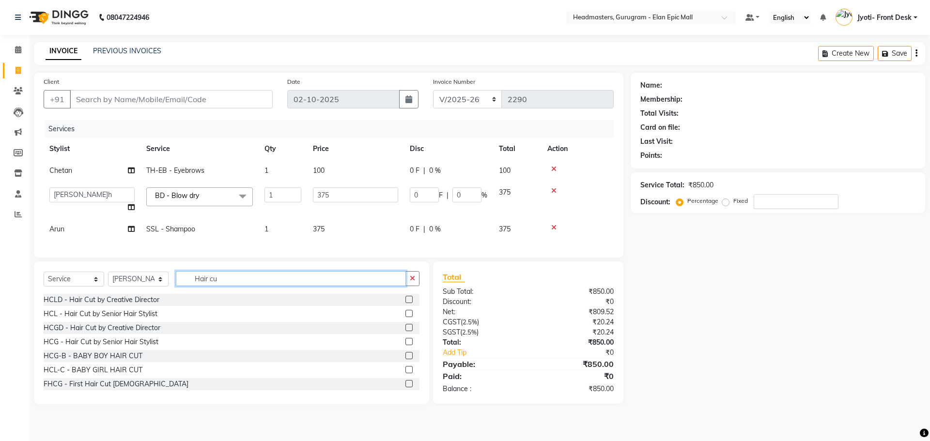
type input "Hair cu"
click at [405, 345] on label at bounding box center [408, 341] width 7 height 7
click at [405, 345] on input "checkbox" at bounding box center [408, 342] width 6 height 6
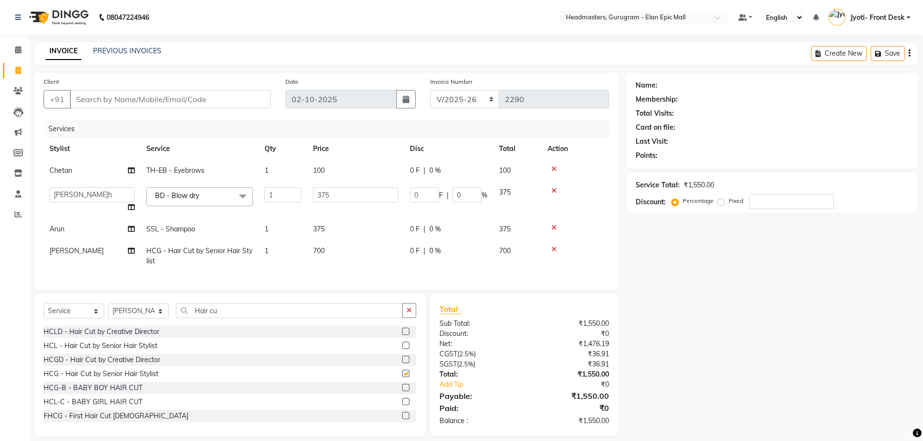
checkbox input "false"
click at [322, 241] on td "700" at bounding box center [355, 256] width 97 height 32
select select "76920"
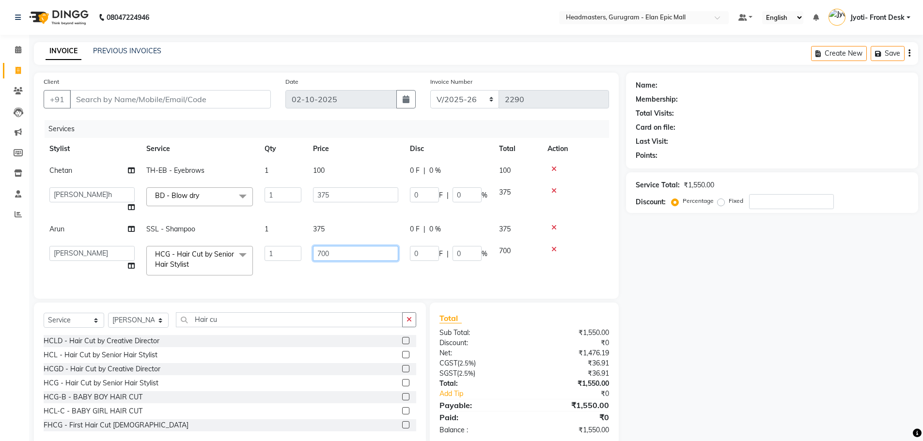
click at [322, 259] on input "700" at bounding box center [355, 253] width 85 height 15
type input "600"
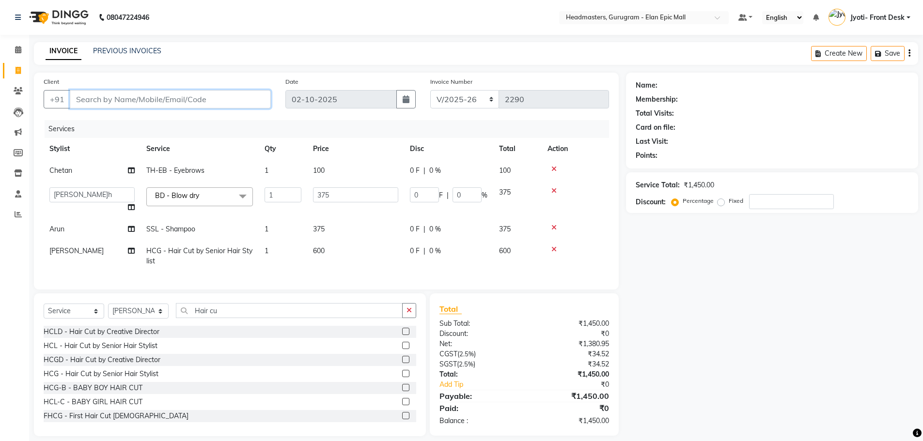
click at [196, 95] on input "Client" at bounding box center [170, 99] width 201 height 18
click at [120, 92] on input "Client" at bounding box center [170, 99] width 201 height 18
click at [161, 318] on select "Select Stylist[PERSON_NAME][PERSON_NAME]n[PERSON_NAME]h Chetan Headmasters Isla…" at bounding box center [138, 311] width 61 height 15
select select "66799"
click at [108, 311] on select "Select Stylist[PERSON_NAME][PERSON_NAME]n[PERSON_NAME]h Chetan Headmasters Isla…" at bounding box center [138, 311] width 61 height 15
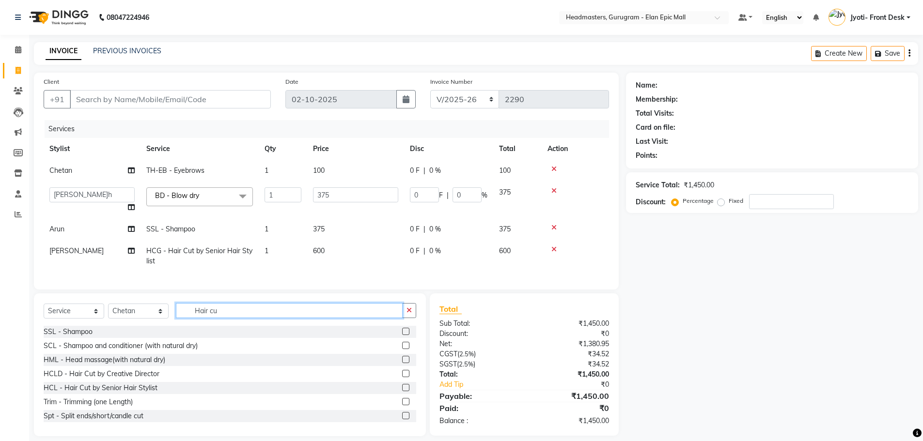
click at [251, 318] on input "Hair cu" at bounding box center [289, 310] width 227 height 15
type input "H"
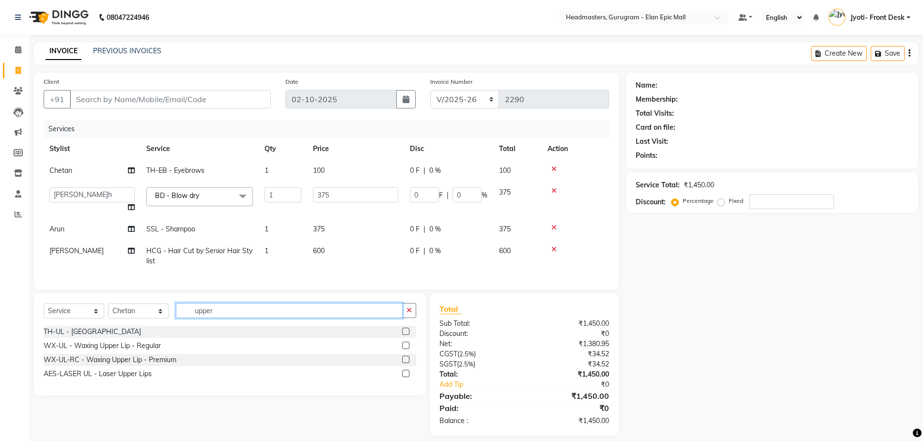
type input "upper"
click at [403, 335] on label at bounding box center [405, 331] width 7 height 7
click at [403, 335] on input "checkbox" at bounding box center [405, 332] width 6 height 6
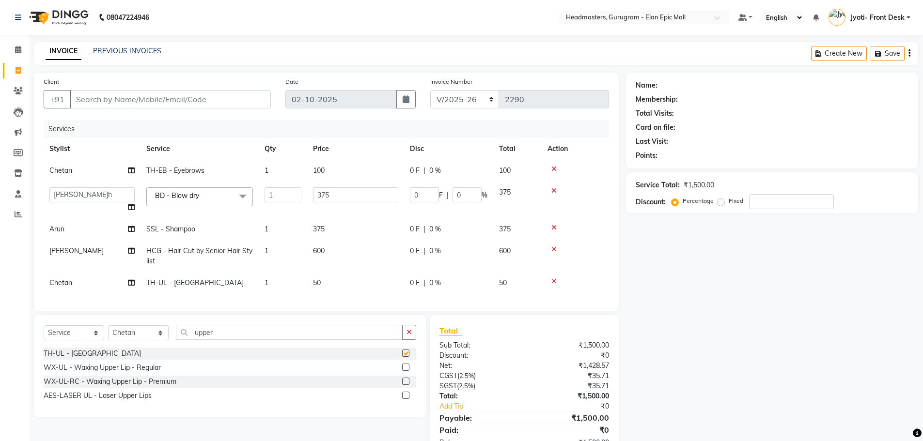
checkbox input "false"
click at [87, 102] on input "Client" at bounding box center [170, 99] width 201 height 18
click at [221, 340] on input "upper" at bounding box center [289, 332] width 227 height 15
type input "u"
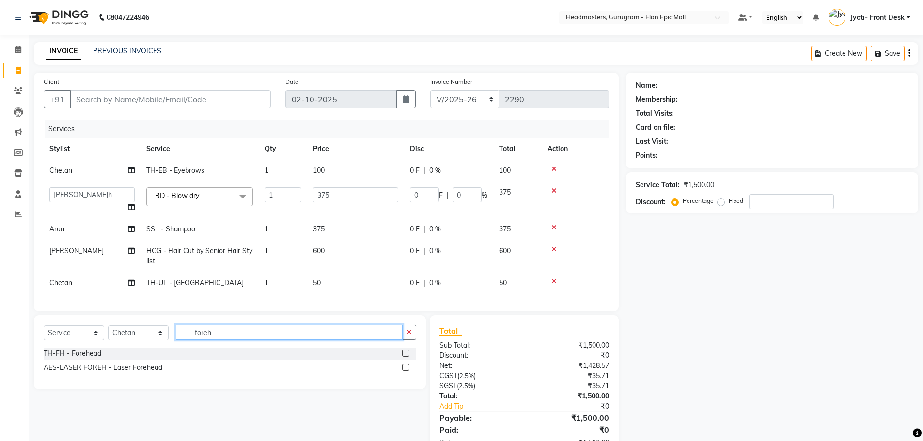
type input "foreh"
drag, startPoint x: 406, startPoint y: 358, endPoint x: 364, endPoint y: 359, distance: 41.7
click at [405, 357] on label at bounding box center [405, 353] width 7 height 7
click at [405, 357] on input "checkbox" at bounding box center [405, 354] width 6 height 6
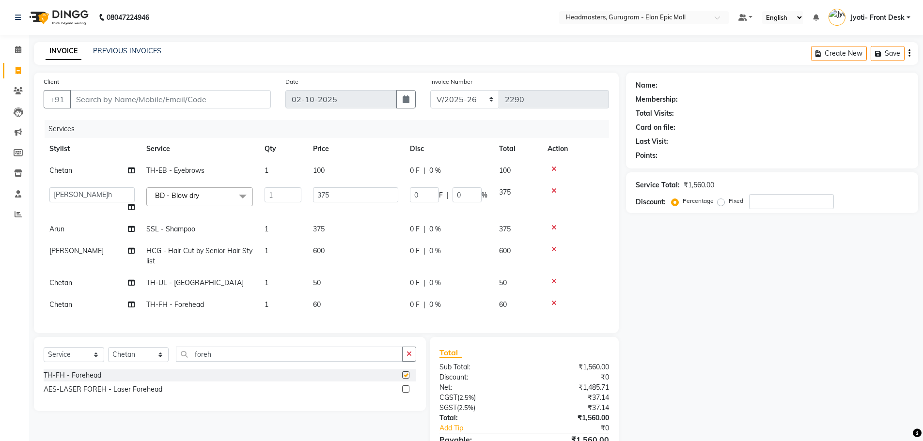
checkbox input "false"
click at [317, 288] on td "50" at bounding box center [355, 283] width 97 height 22
select select "66799"
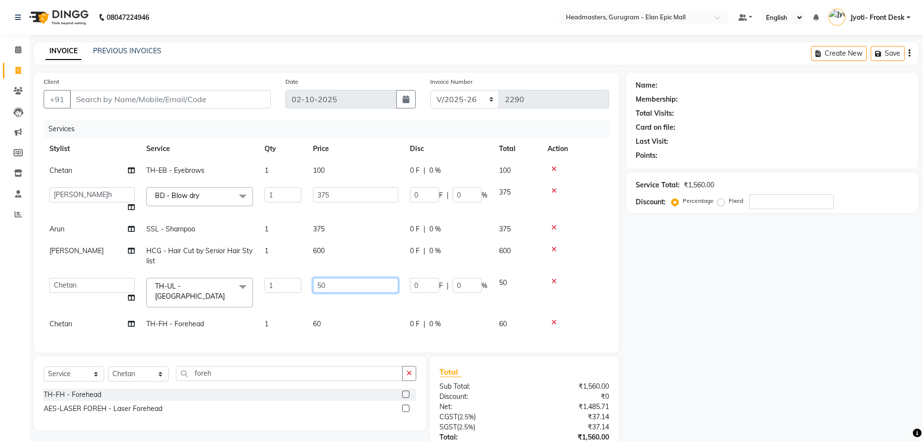
click at [337, 284] on input "50" at bounding box center [355, 285] width 85 height 15
type input "5"
type input "250"
click at [204, 99] on input "Client" at bounding box center [170, 99] width 201 height 18
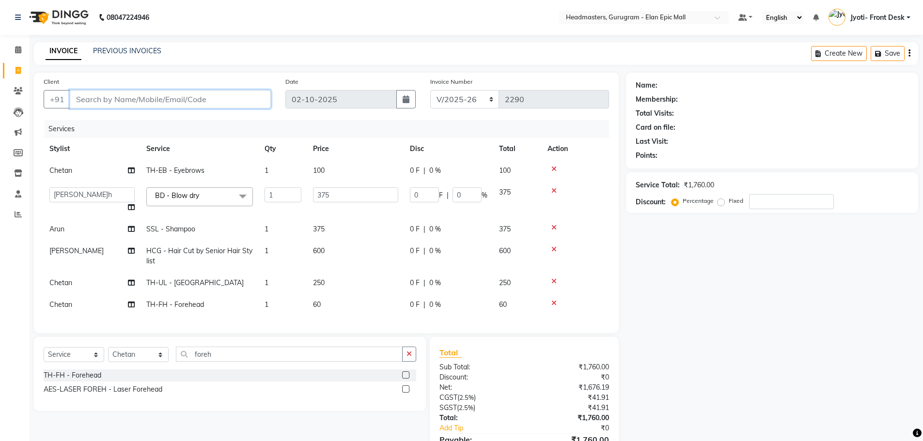
type input "8"
type input "0"
type input "8739994170"
click at [262, 102] on span "Add Client" at bounding box center [246, 99] width 38 height 10
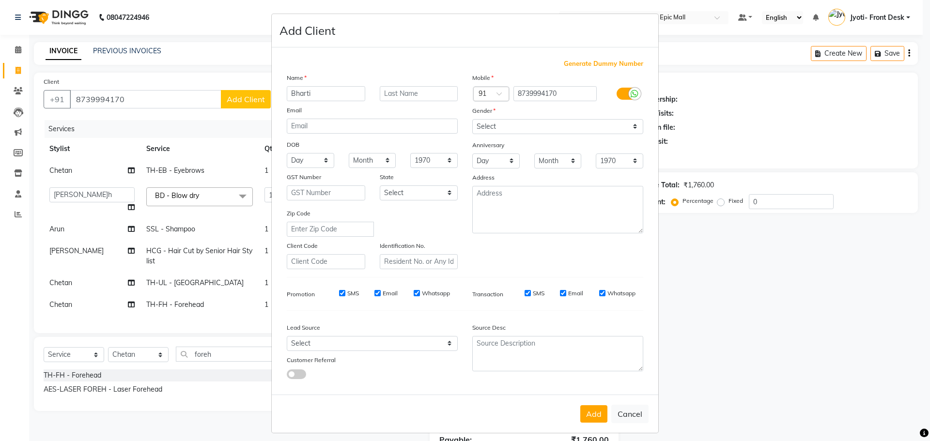
type input "Bharti"
click at [574, 122] on select "Select [DEMOGRAPHIC_DATA] [DEMOGRAPHIC_DATA] Other Prefer Not To Say" at bounding box center [557, 126] width 171 height 15
select select "[DEMOGRAPHIC_DATA]"
click at [472, 119] on select "Select [DEMOGRAPHIC_DATA] [DEMOGRAPHIC_DATA] Other Prefer Not To Say" at bounding box center [557, 126] width 171 height 15
click at [597, 406] on button "Add" at bounding box center [593, 413] width 27 height 17
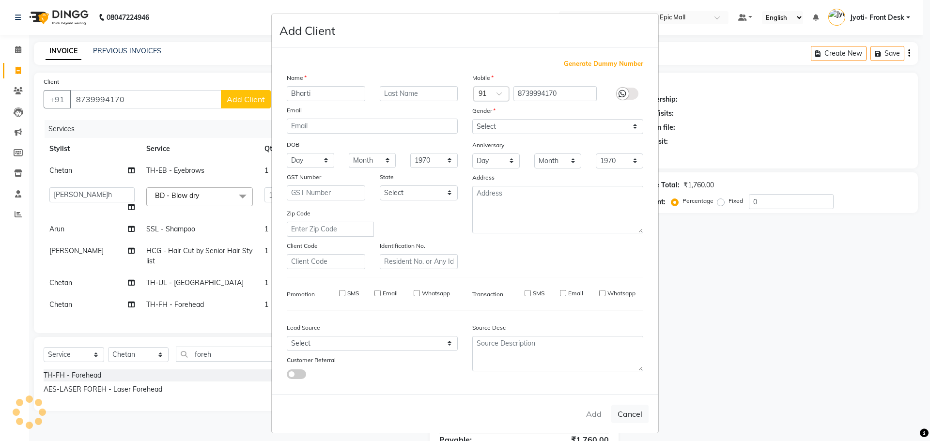
select select
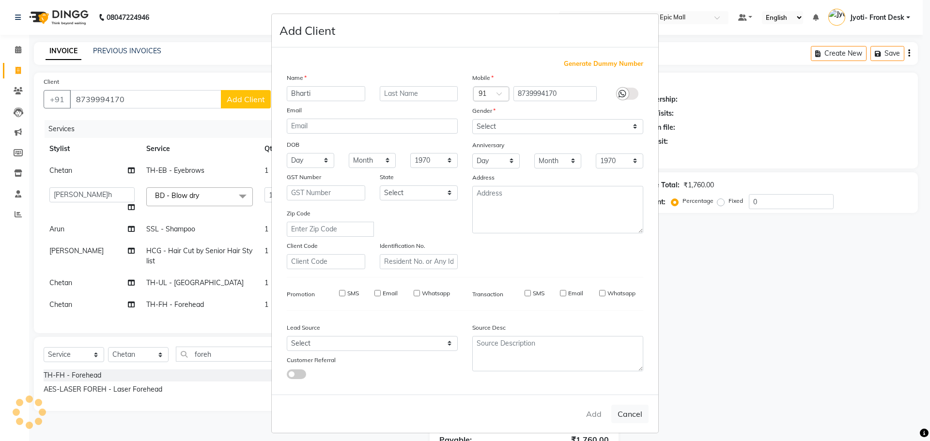
select select
checkbox input "false"
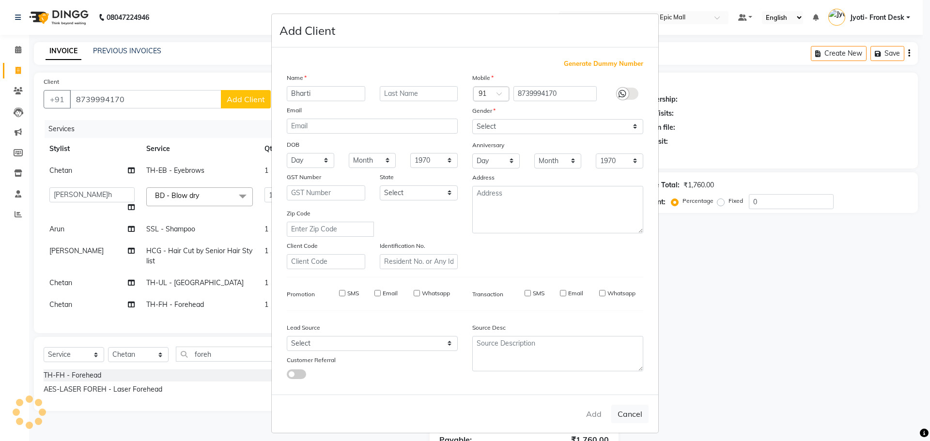
checkbox input "false"
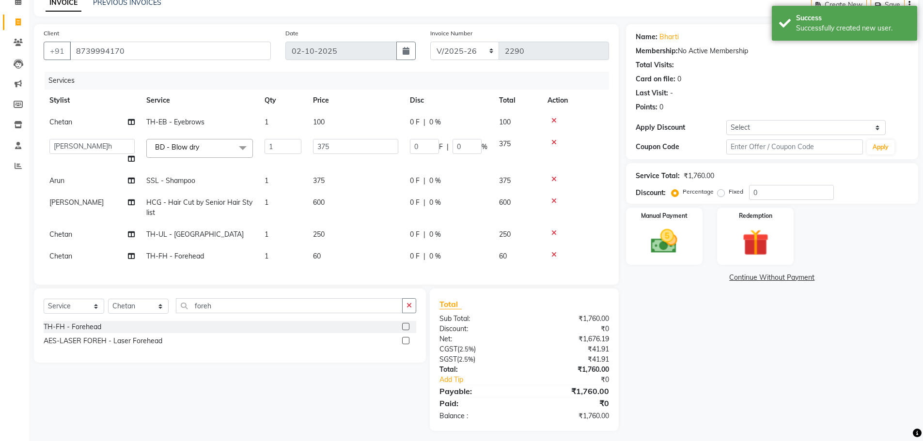
scroll to position [60, 0]
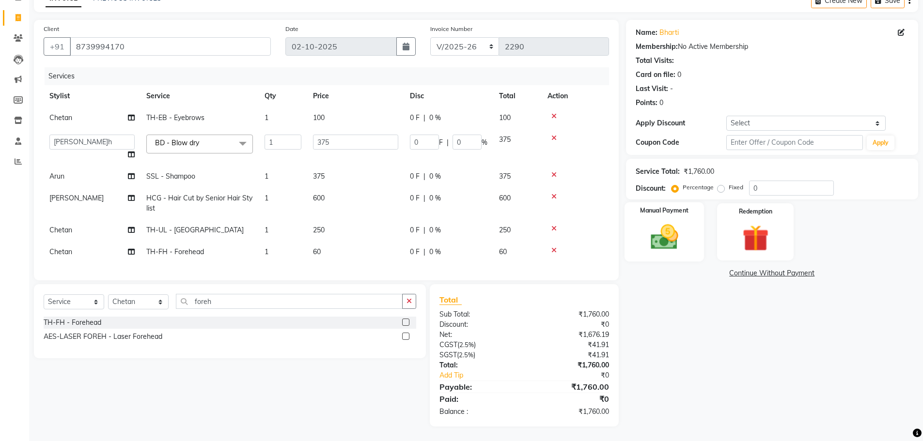
click at [646, 221] on img at bounding box center [664, 236] width 45 height 31
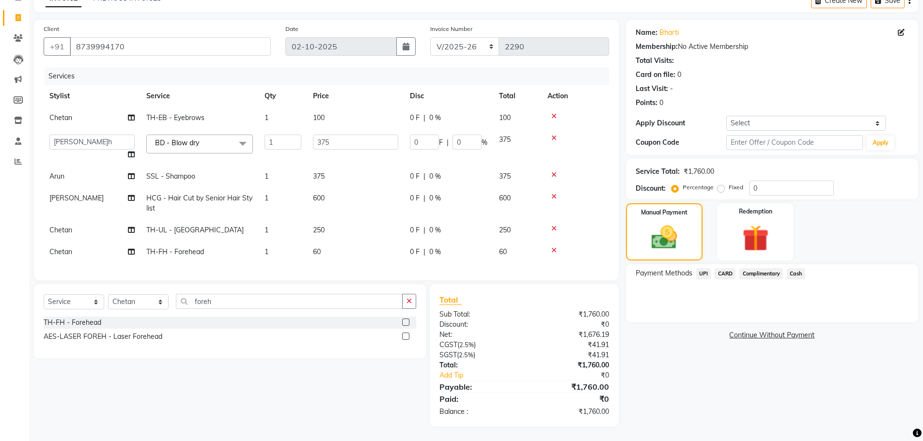
click at [705, 268] on span "UPI" at bounding box center [703, 273] width 15 height 11
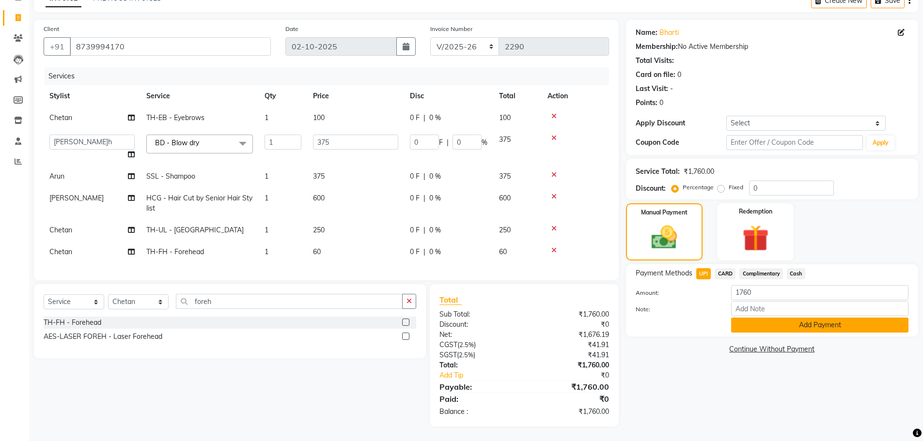
click at [748, 318] on button "Add Payment" at bounding box center [819, 325] width 177 height 15
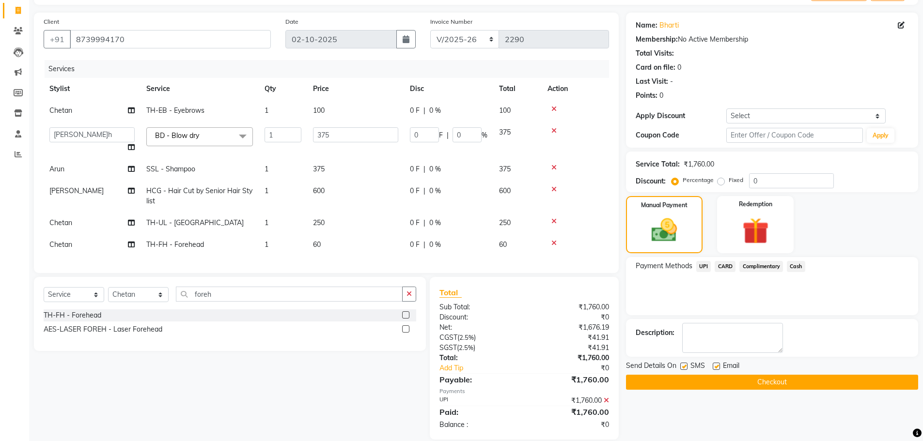
click at [699, 385] on button "Checkout" at bounding box center [772, 382] width 292 height 15
